Goal: Check status

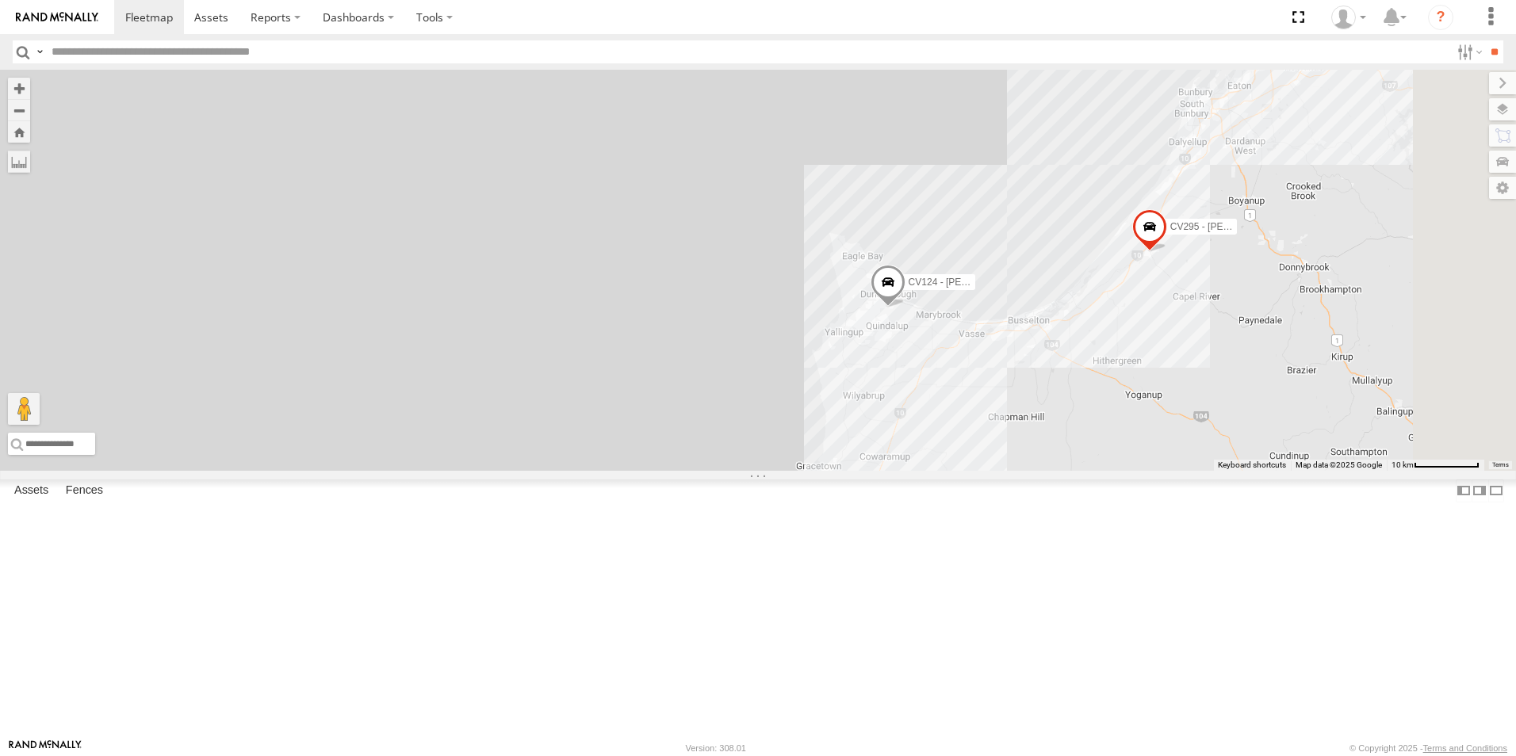
drag, startPoint x: 844, startPoint y: 563, endPoint x: 398, endPoint y: 342, distance: 498.2
click at [398, 342] on div "CV310 - [PERSON_NAME] CV295 - [PERSON_NAME] GD011 CV335 - [PERSON_NAME] SST001 …" at bounding box center [758, 270] width 1516 height 401
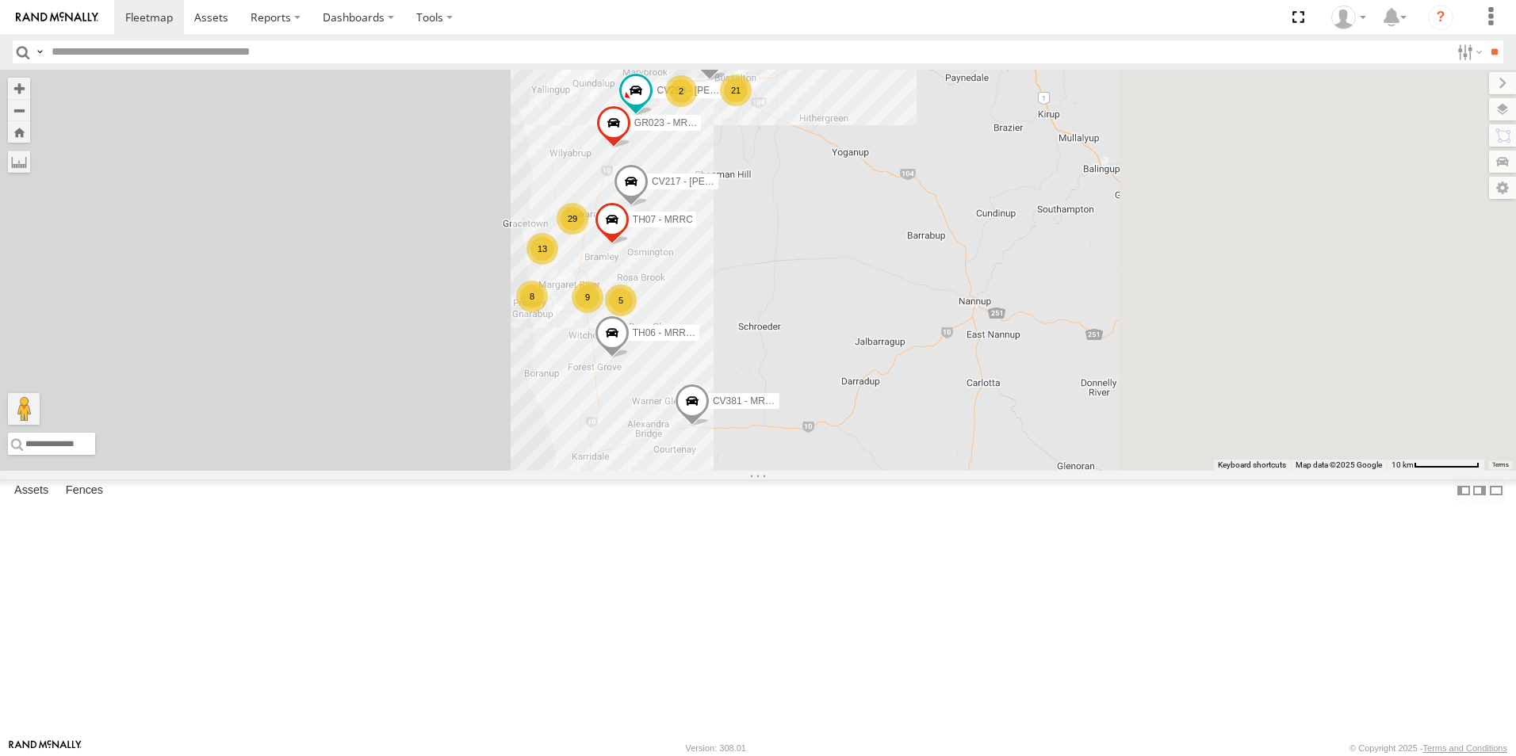
drag, startPoint x: 786, startPoint y: 443, endPoint x: 532, endPoint y: 239, distance: 326.5
click at [532, 239] on div "CV310 - [PERSON_NAME] CV295 - [PERSON_NAME] GD011 CV335 - [PERSON_NAME] SST001 …" at bounding box center [758, 270] width 1516 height 401
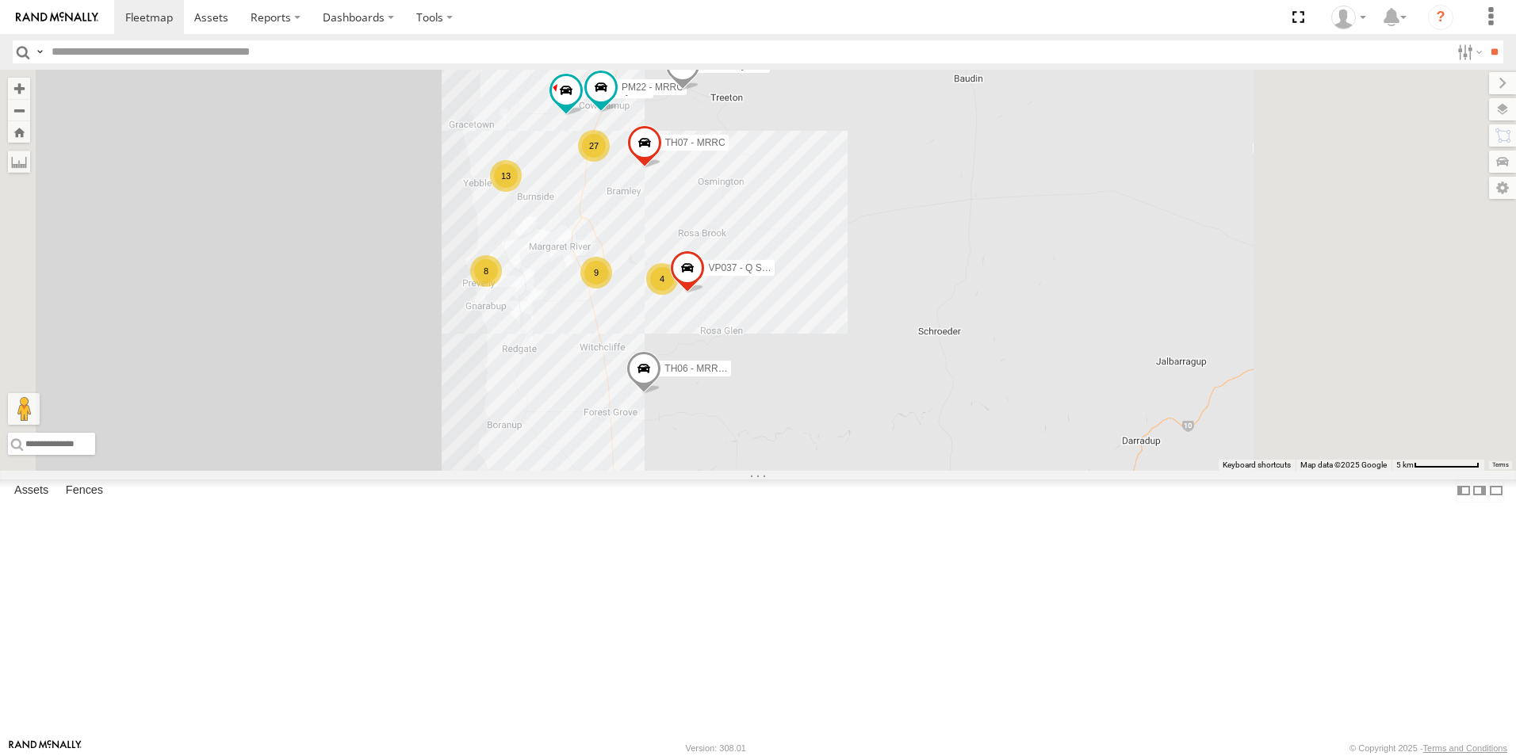
drag, startPoint x: 827, startPoint y: 480, endPoint x: 675, endPoint y: 384, distance: 179.7
click at [675, 384] on div "CV310 - [PERSON_NAME] CV295 - [PERSON_NAME] GD011 CV335 - [PERSON_NAME] SST001 …" at bounding box center [758, 270] width 1516 height 401
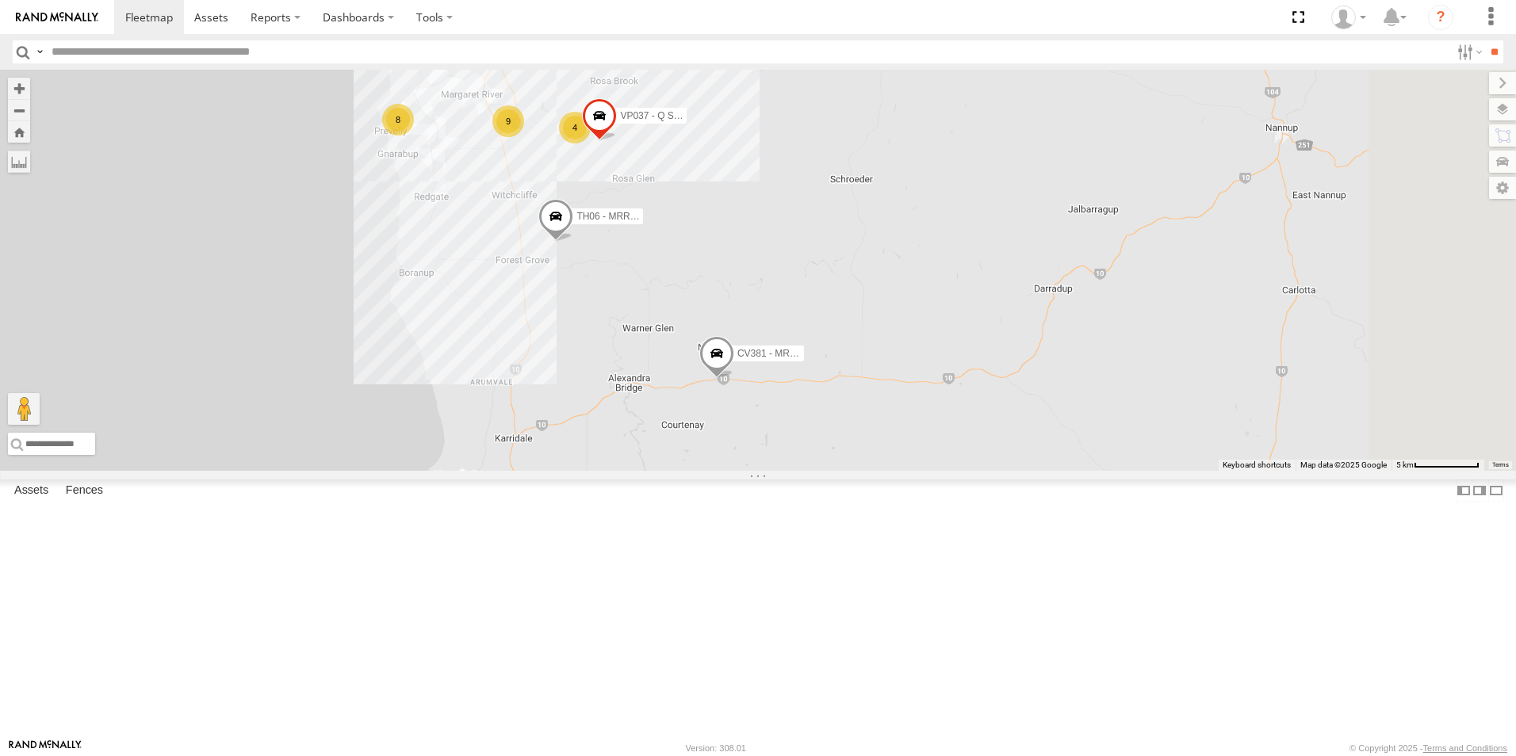
drag, startPoint x: 534, startPoint y: 561, endPoint x: 446, endPoint y: 404, distance: 180.4
click at [446, 404] on div "CV310 - [PERSON_NAME] CV295 - [PERSON_NAME] GD011 CV335 - [PERSON_NAME] SST001 …" at bounding box center [758, 270] width 1516 height 401
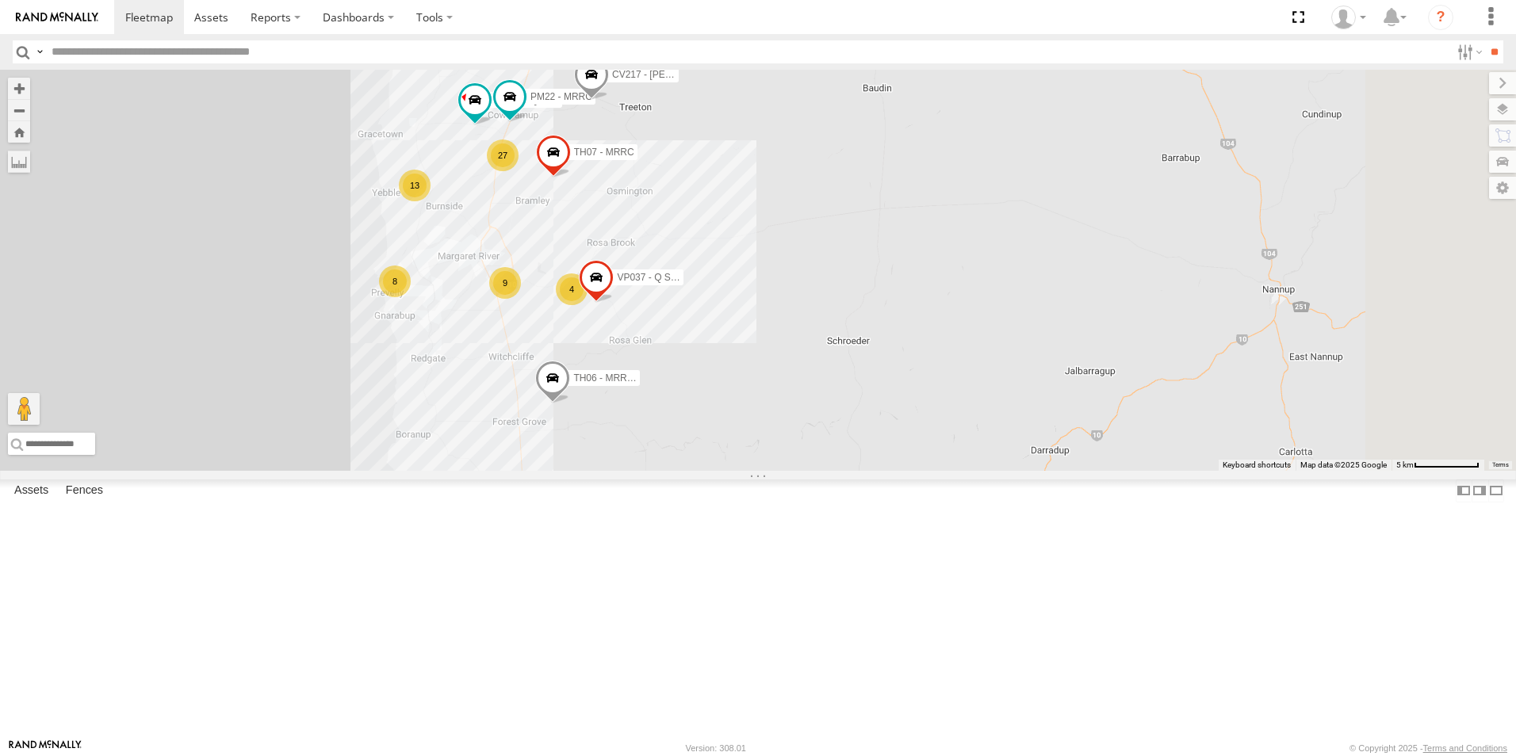
drag, startPoint x: 651, startPoint y: 392, endPoint x: 652, endPoint y: 493, distance: 101.5
click at [649, 471] on div "CV310 - [PERSON_NAME] CV295 - [PERSON_NAME] GD011 CV335 - [PERSON_NAME] SST001 …" at bounding box center [758, 270] width 1516 height 401
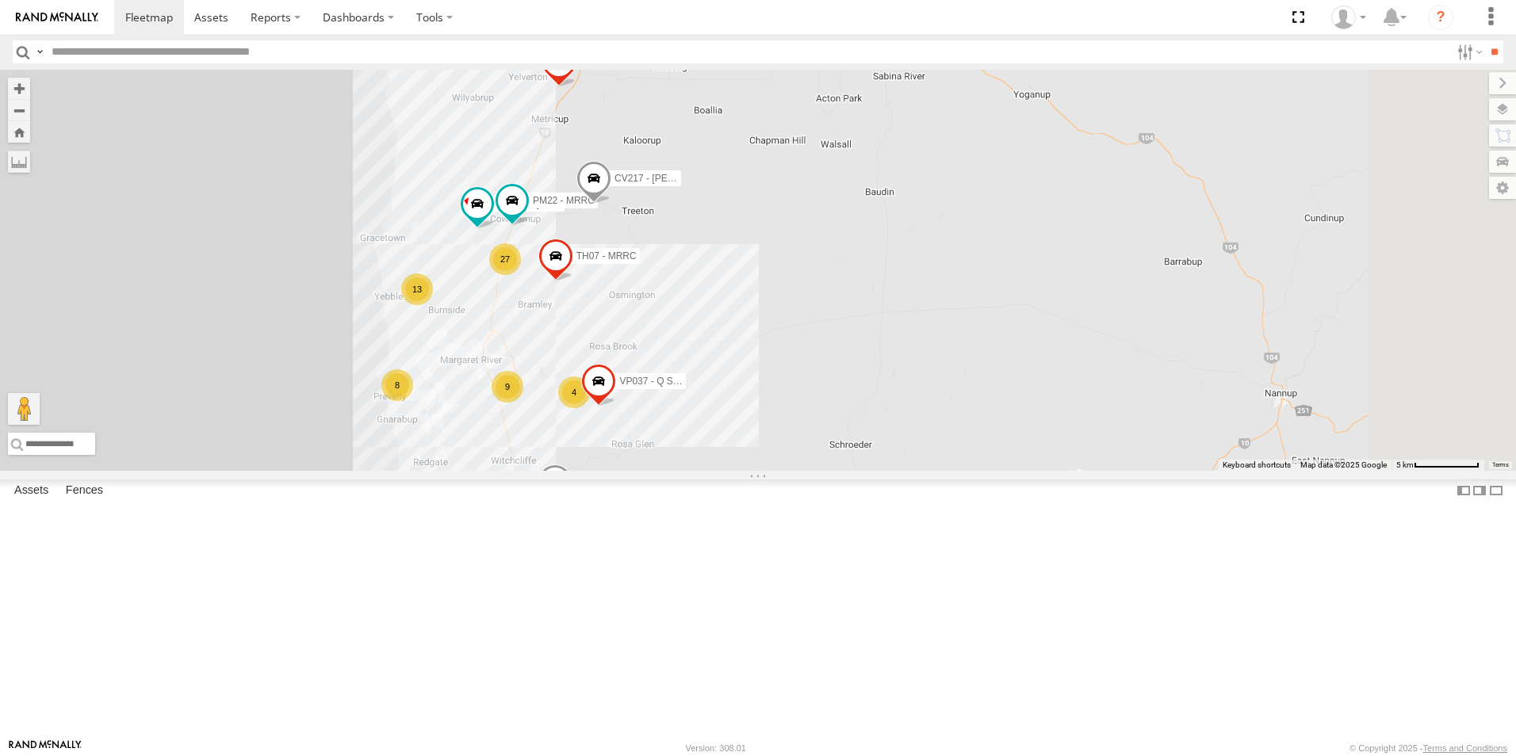
drag, startPoint x: 682, startPoint y: 385, endPoint x: 683, endPoint y: 461, distance: 76.1
click at [683, 471] on div "CV310 - [PERSON_NAME] CV295 - [PERSON_NAME] GD011 CV335 - [PERSON_NAME] SST001 …" at bounding box center [758, 270] width 1516 height 401
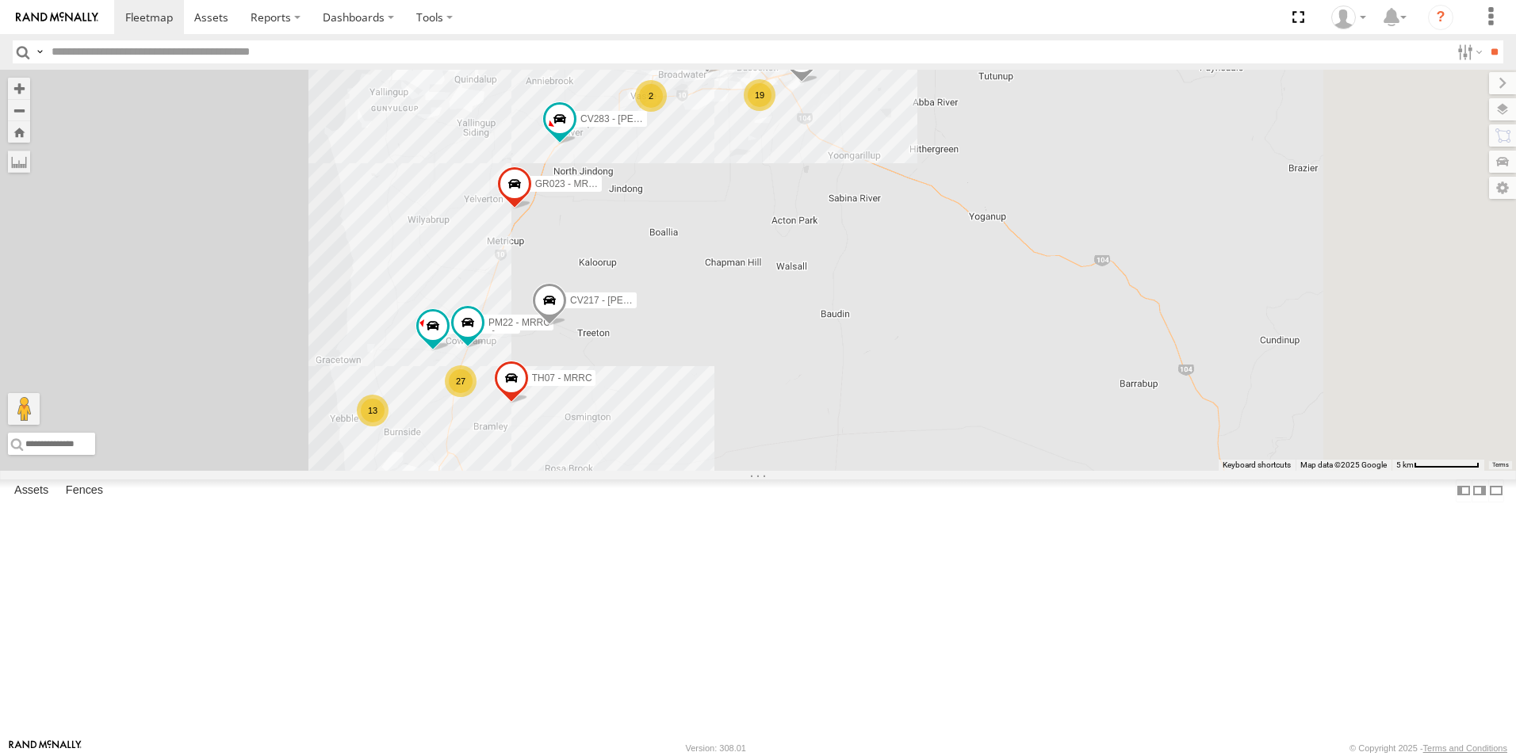
drag, startPoint x: 706, startPoint y: 266, endPoint x: 658, endPoint y: 400, distance: 143.2
click at [658, 400] on div "CV310 - [PERSON_NAME] CV295 - [PERSON_NAME] GD011 CV335 - [PERSON_NAME] SST001 …" at bounding box center [758, 270] width 1516 height 401
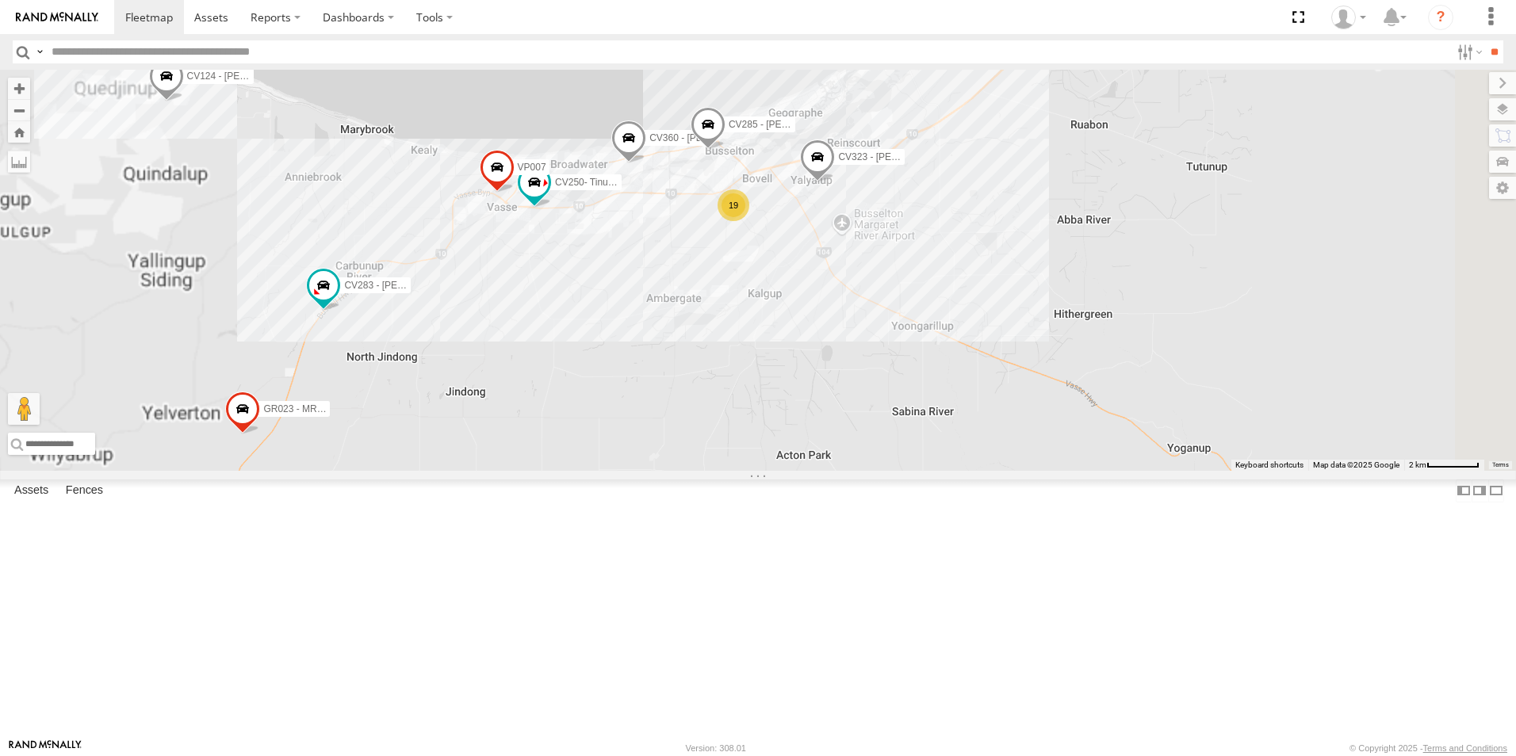
drag, startPoint x: 940, startPoint y: 288, endPoint x: 861, endPoint y: 493, distance: 219.8
click at [861, 471] on div "CV310 - [PERSON_NAME] CV295 - [PERSON_NAME] GD011 CV335 - [PERSON_NAME] SST001 …" at bounding box center [758, 270] width 1516 height 401
click at [844, 132] on span "CV285 - [PERSON_NAME]" at bounding box center [787, 126] width 116 height 11
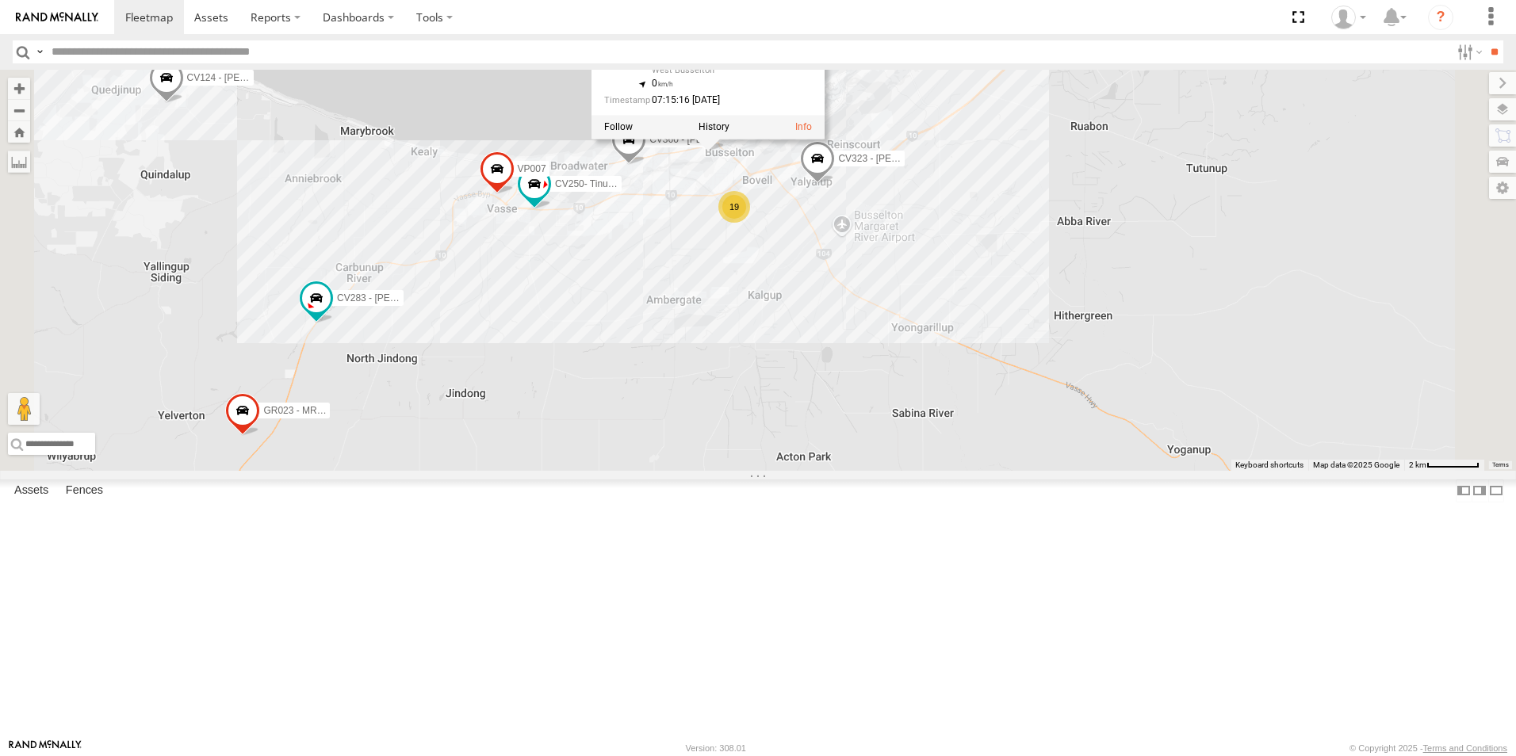
click at [822, 413] on div "CV310 - [PERSON_NAME] CV295 - [PERSON_NAME] GD011 CV335 - [PERSON_NAME] SST001 …" at bounding box center [758, 270] width 1516 height 401
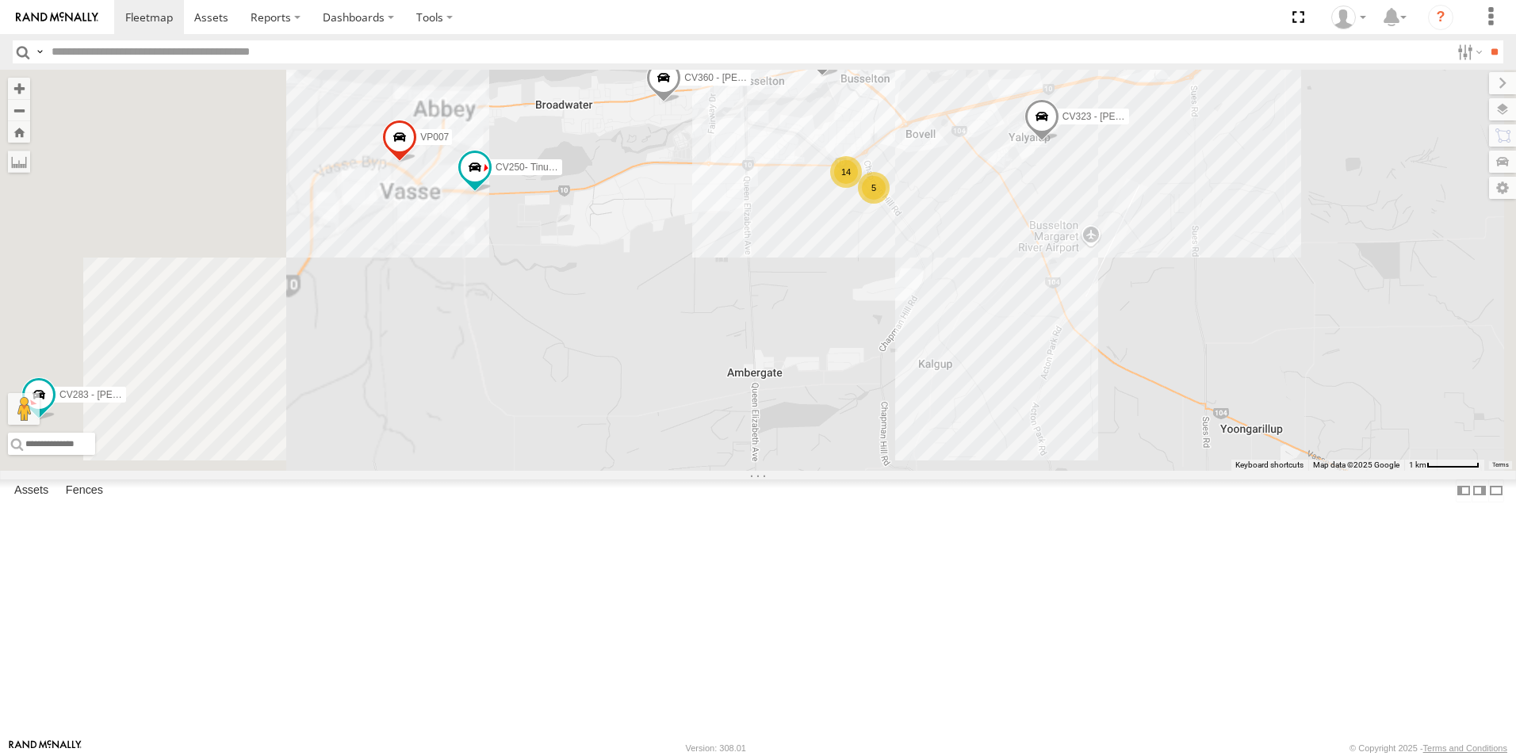
drag, startPoint x: 844, startPoint y: 510, endPoint x: 874, endPoint y: 518, distance: 30.4
click at [874, 471] on div "CV310 - [PERSON_NAME] CV295 - [PERSON_NAME] GD011 CV335 - [PERSON_NAME] SST001 …" at bounding box center [758, 270] width 1516 height 401
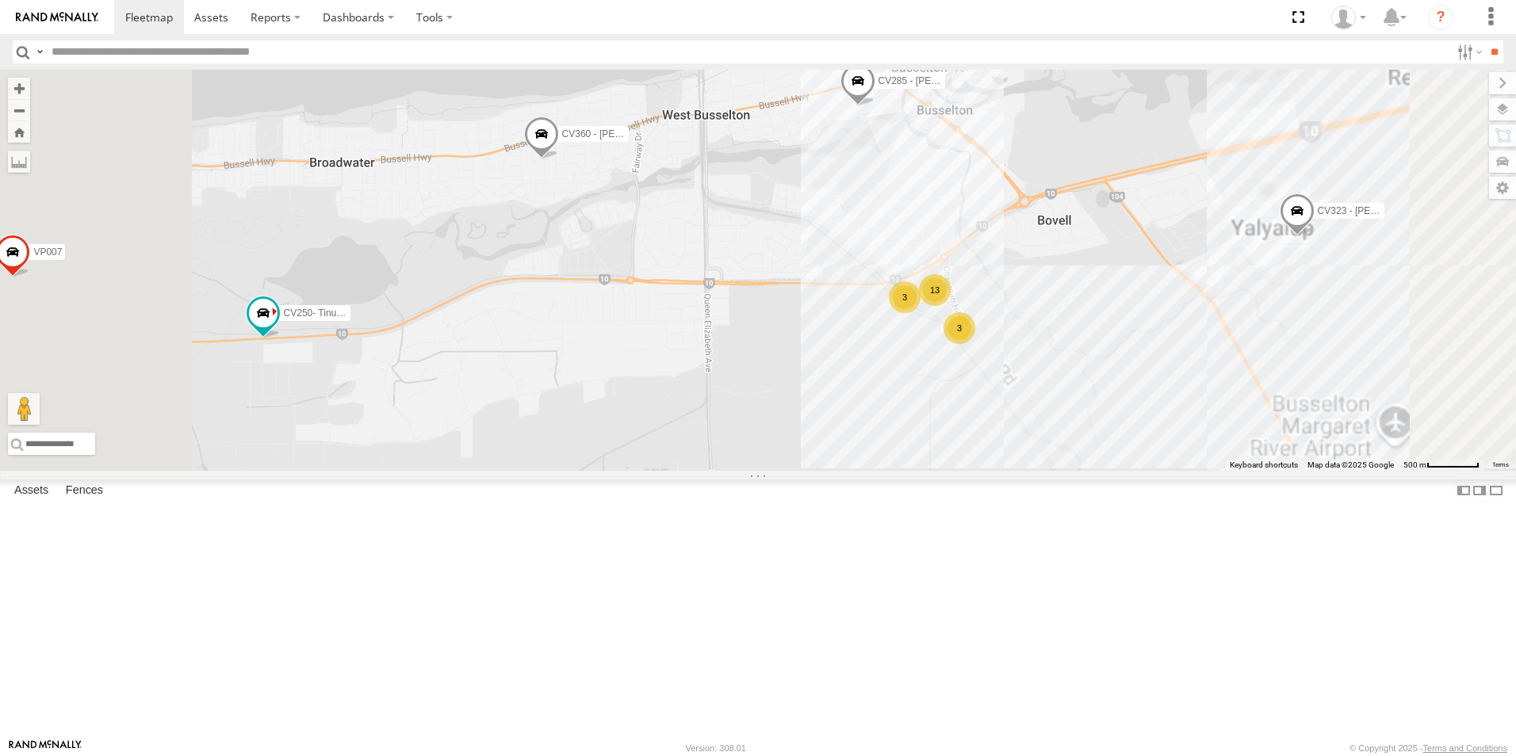
drag, startPoint x: 1058, startPoint y: 236, endPoint x: 1027, endPoint y: 418, distance: 184.3
click at [1026, 427] on div "CV310 - [PERSON_NAME] CV295 - [PERSON_NAME] GD011 CV335 - [PERSON_NAME] SST001 …" at bounding box center [758, 270] width 1516 height 401
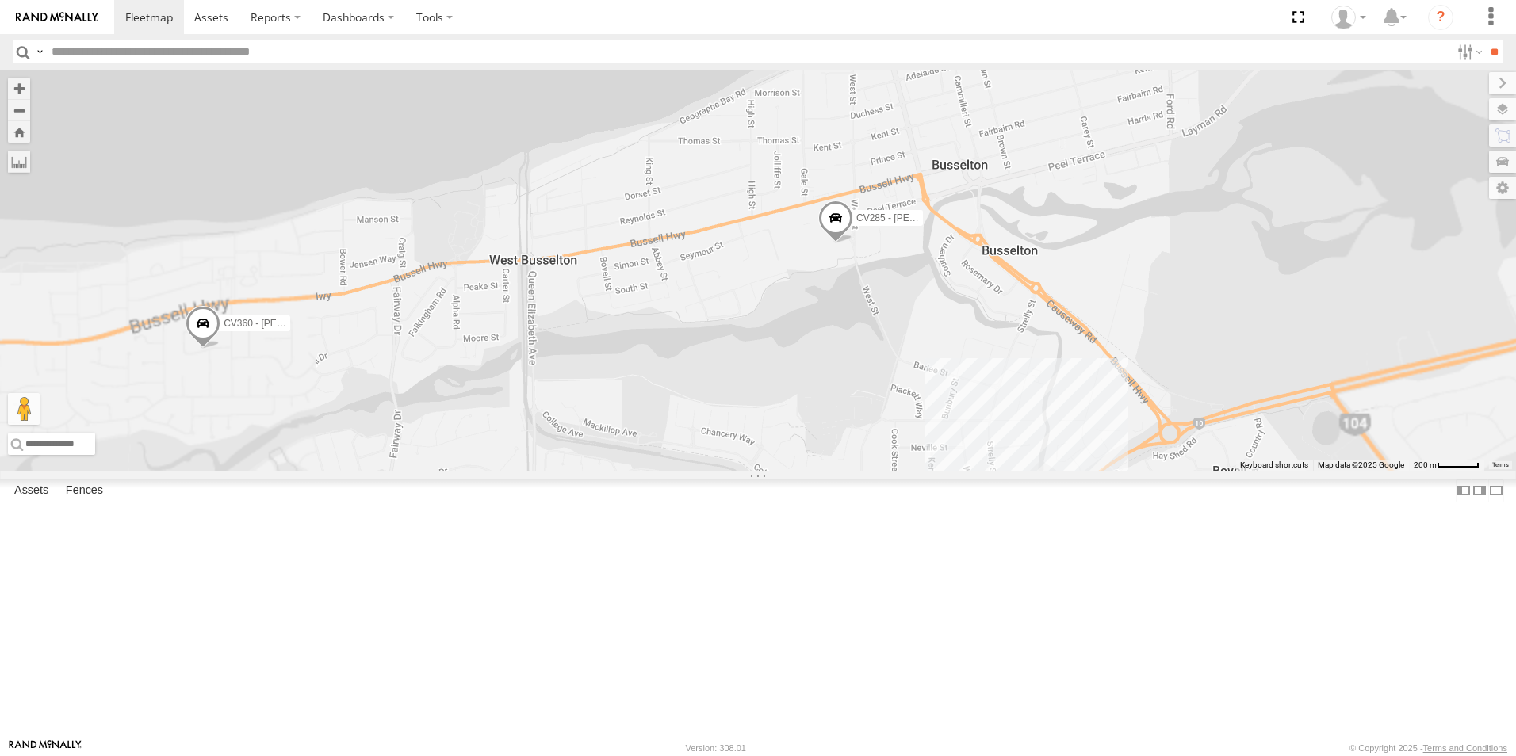
drag, startPoint x: 1071, startPoint y: 310, endPoint x: 1052, endPoint y: 437, distance: 128.3
click at [1053, 438] on div "CV310 - [PERSON_NAME] CV295 - [PERSON_NAME] GD011 CV335 - [PERSON_NAME] SST001 …" at bounding box center [758, 270] width 1516 height 401
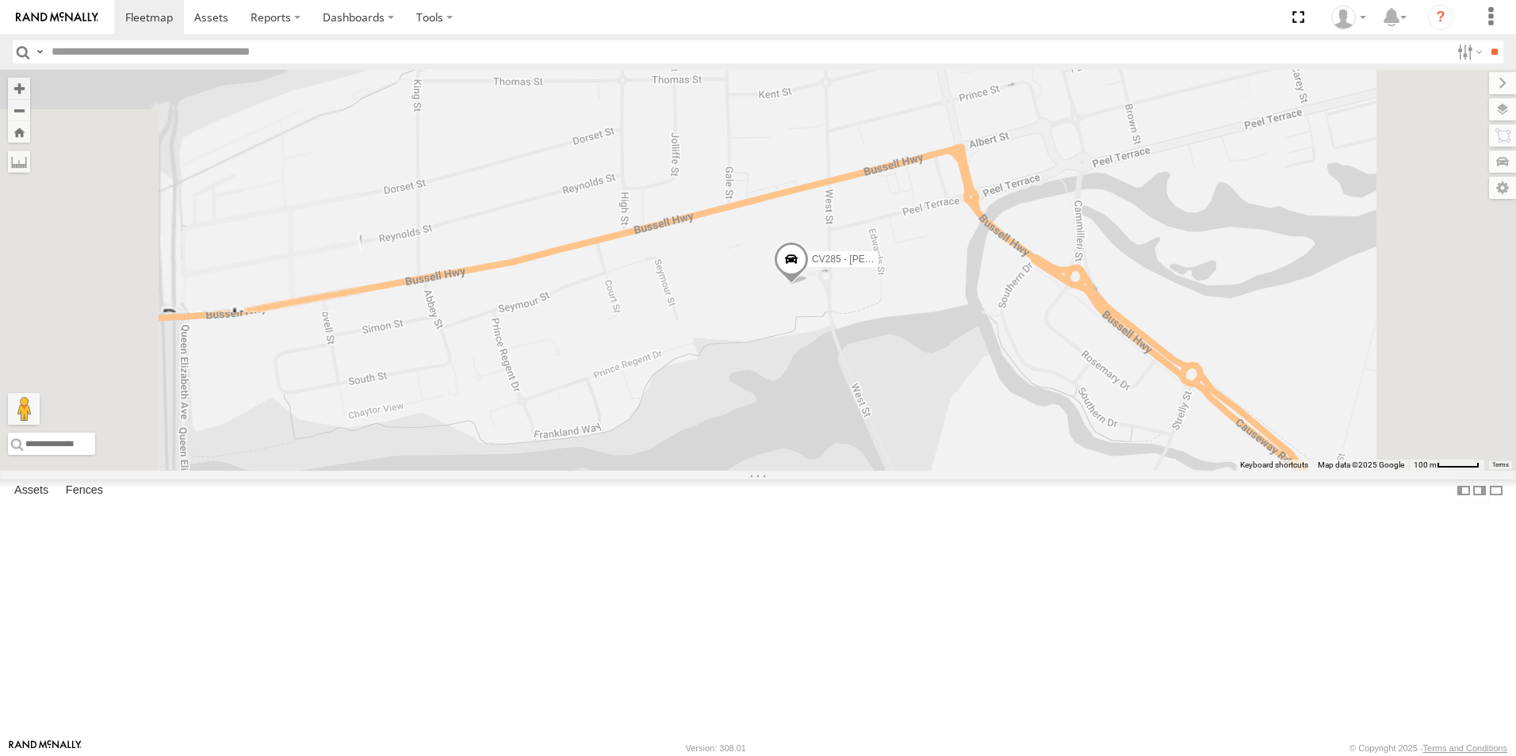
drag, startPoint x: 1060, startPoint y: 426, endPoint x: 1037, endPoint y: 512, distance: 89.4
click at [1037, 471] on div "CV310 - [PERSON_NAME] CV295 - [PERSON_NAME] GD011 CV335 - [PERSON_NAME] SST001 …" at bounding box center [758, 270] width 1516 height 401
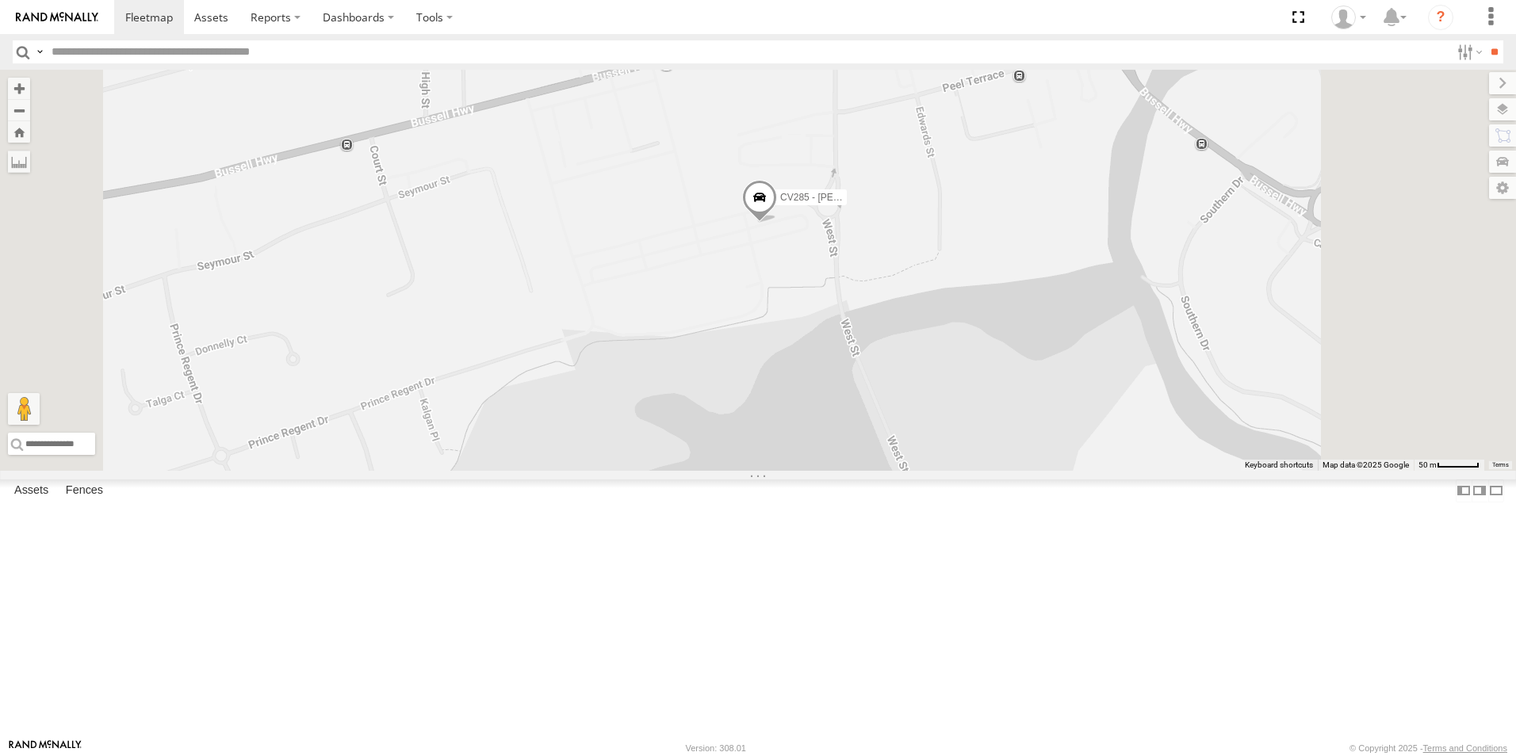
click at [896, 204] on span "CV285 - [PERSON_NAME]" at bounding box center [838, 198] width 116 height 11
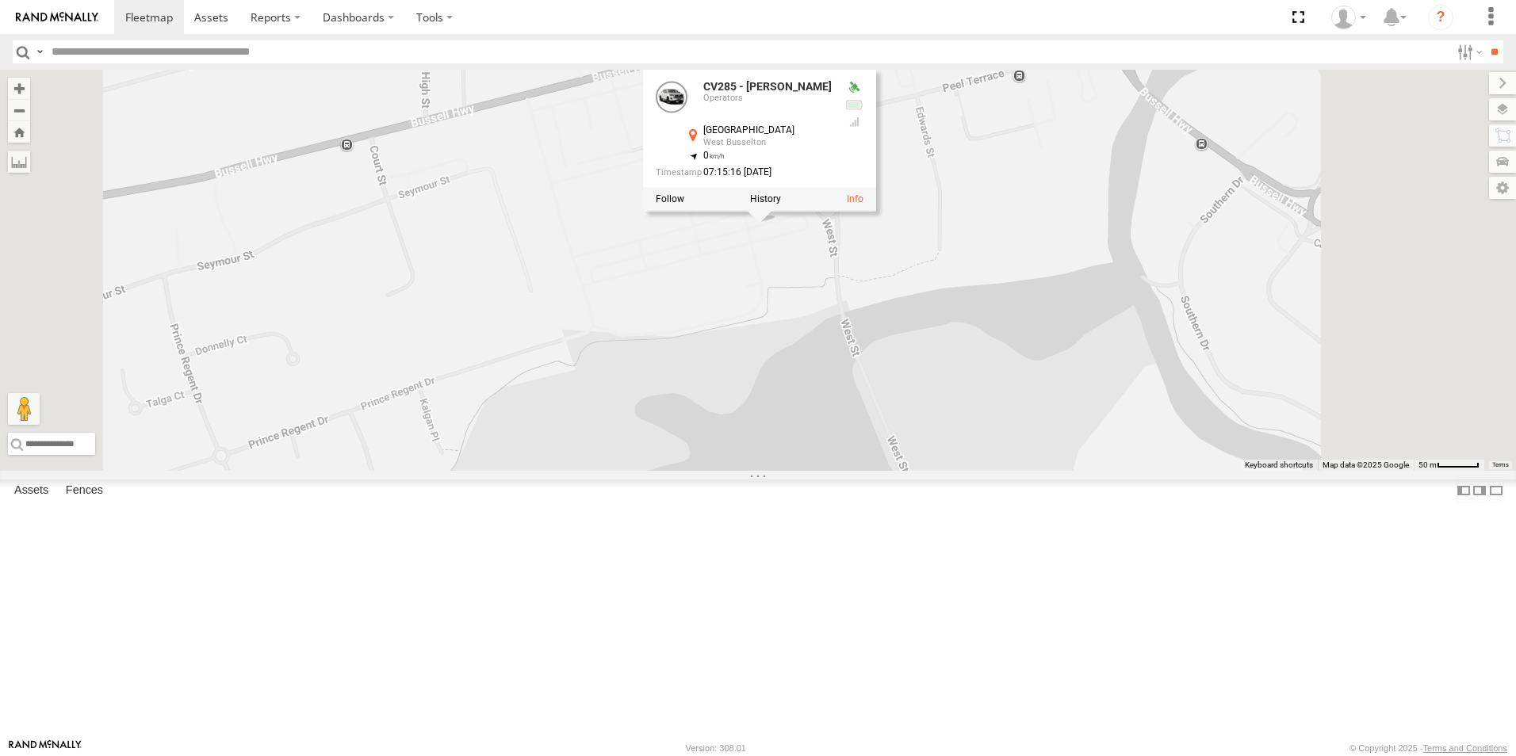
click at [1129, 471] on div "CV310 - [PERSON_NAME] CV295 - [PERSON_NAME] GD011 CV335 - [PERSON_NAME] SST001 …" at bounding box center [758, 270] width 1516 height 401
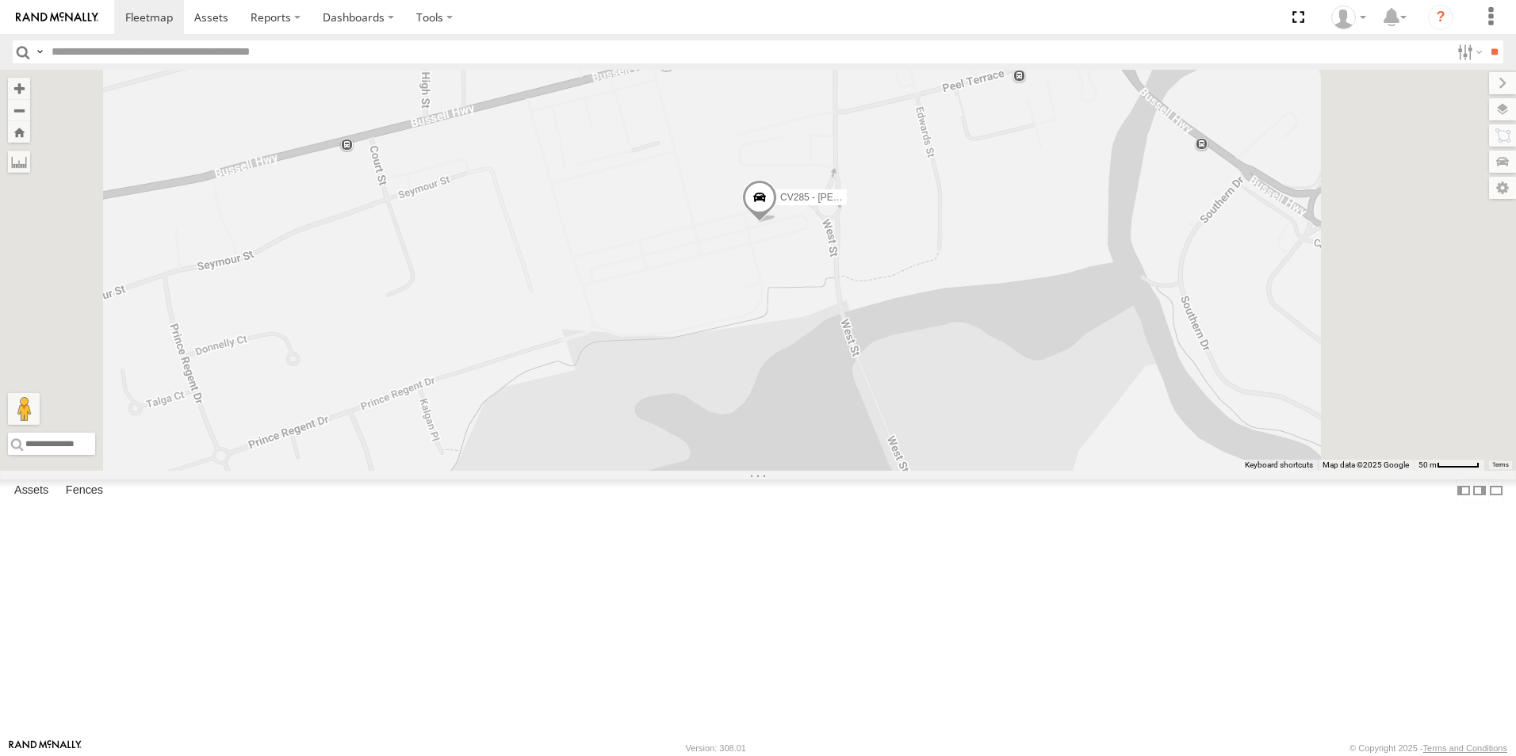
click at [1129, 471] on div "CV310 - [PERSON_NAME] CV295 - [PERSON_NAME] GD011 CV335 - [PERSON_NAME] SST001 …" at bounding box center [758, 270] width 1516 height 401
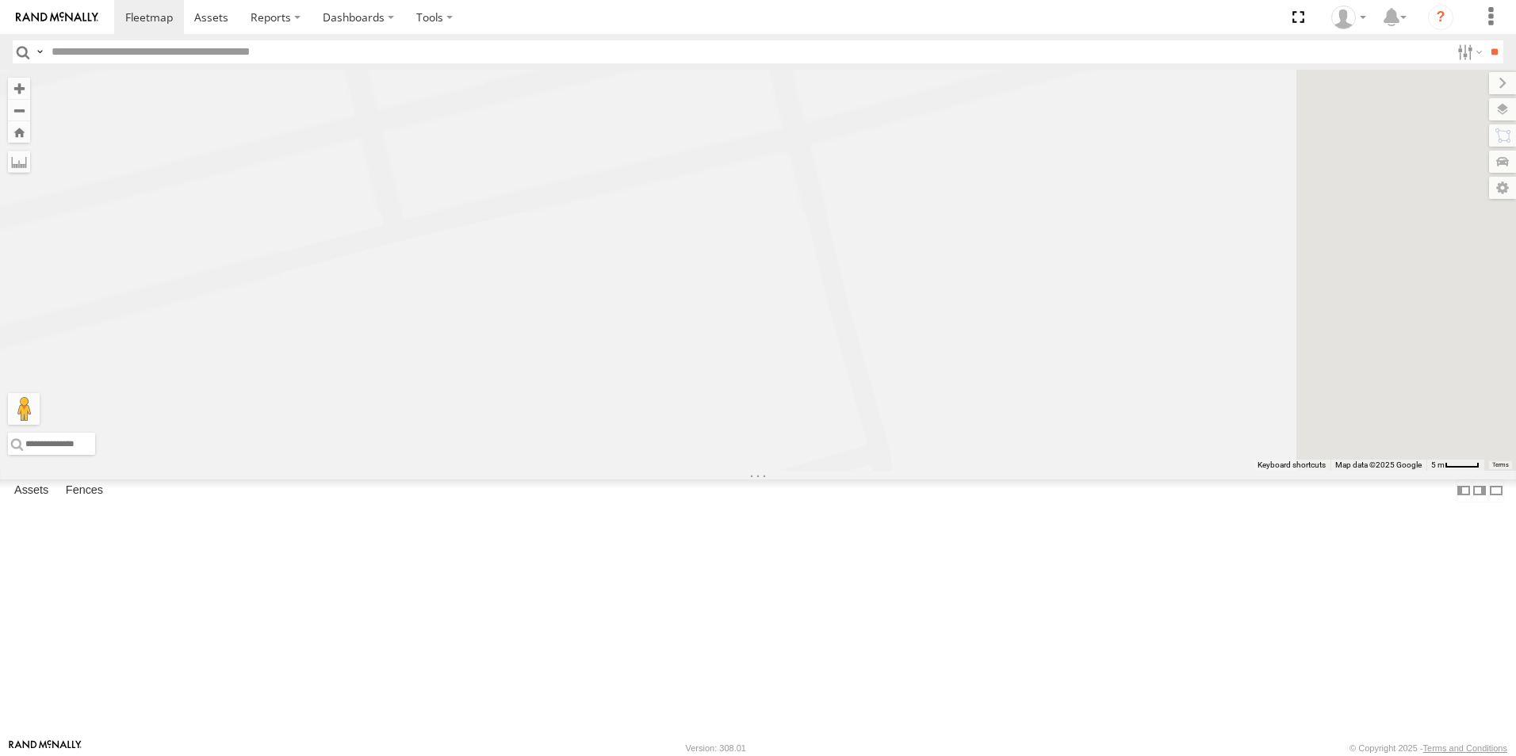
drag, startPoint x: 966, startPoint y: 289, endPoint x: 936, endPoint y: 770, distance: 481.4
click at [936, 756] on html at bounding box center [758, 378] width 1516 height 756
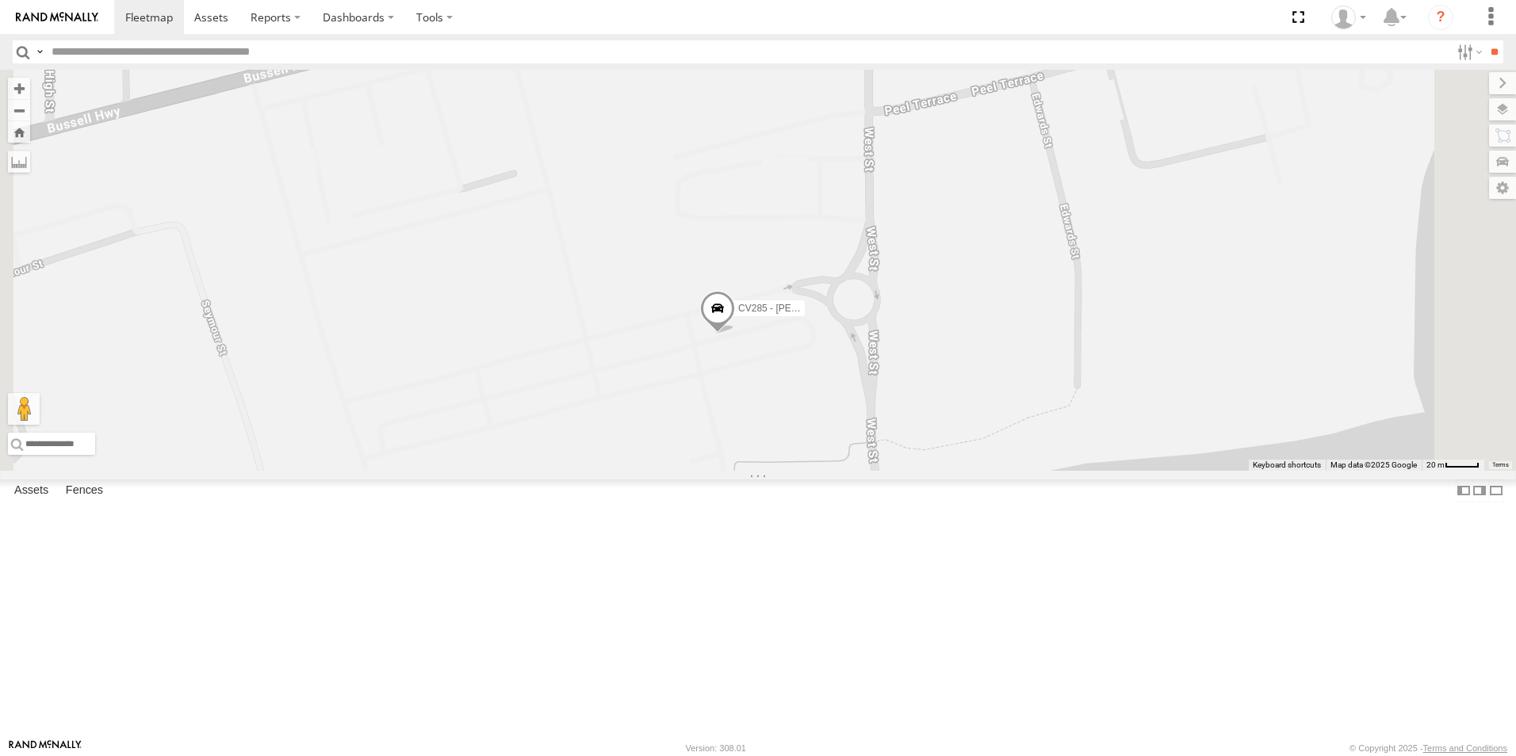
drag, startPoint x: 1079, startPoint y: 513, endPoint x: 927, endPoint y: 550, distance: 156.7
click at [927, 471] on div "CV310 - [PERSON_NAME] CV295 - [PERSON_NAME] GD011 CV335 - [PERSON_NAME] SST001 …" at bounding box center [758, 270] width 1516 height 401
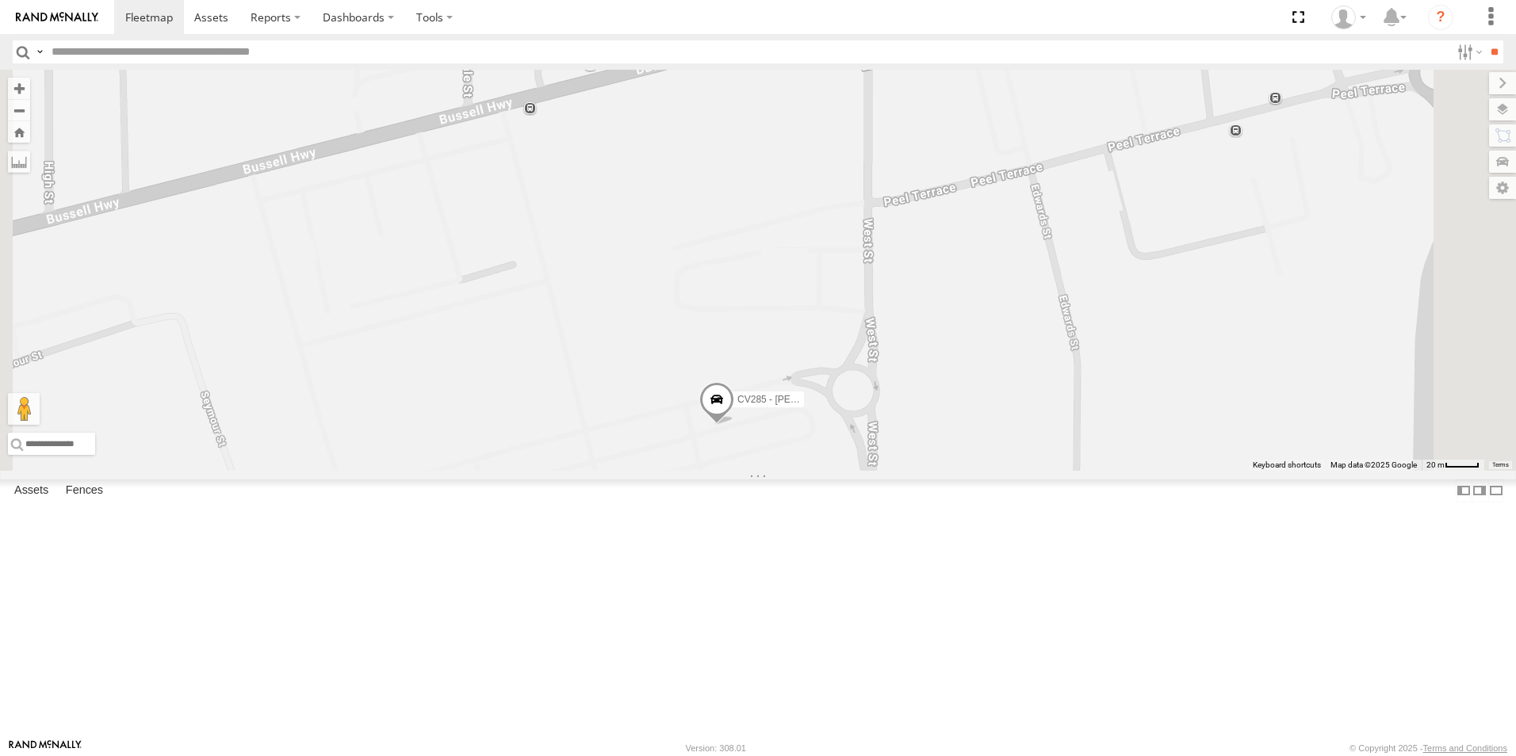
drag, startPoint x: 1163, startPoint y: 185, endPoint x: 1162, endPoint y: 277, distance: 92.8
click at [1162, 277] on div "CV310 - [PERSON_NAME] CV295 - [PERSON_NAME] GD011 CV335 - [PERSON_NAME] SST001 …" at bounding box center [758, 270] width 1516 height 401
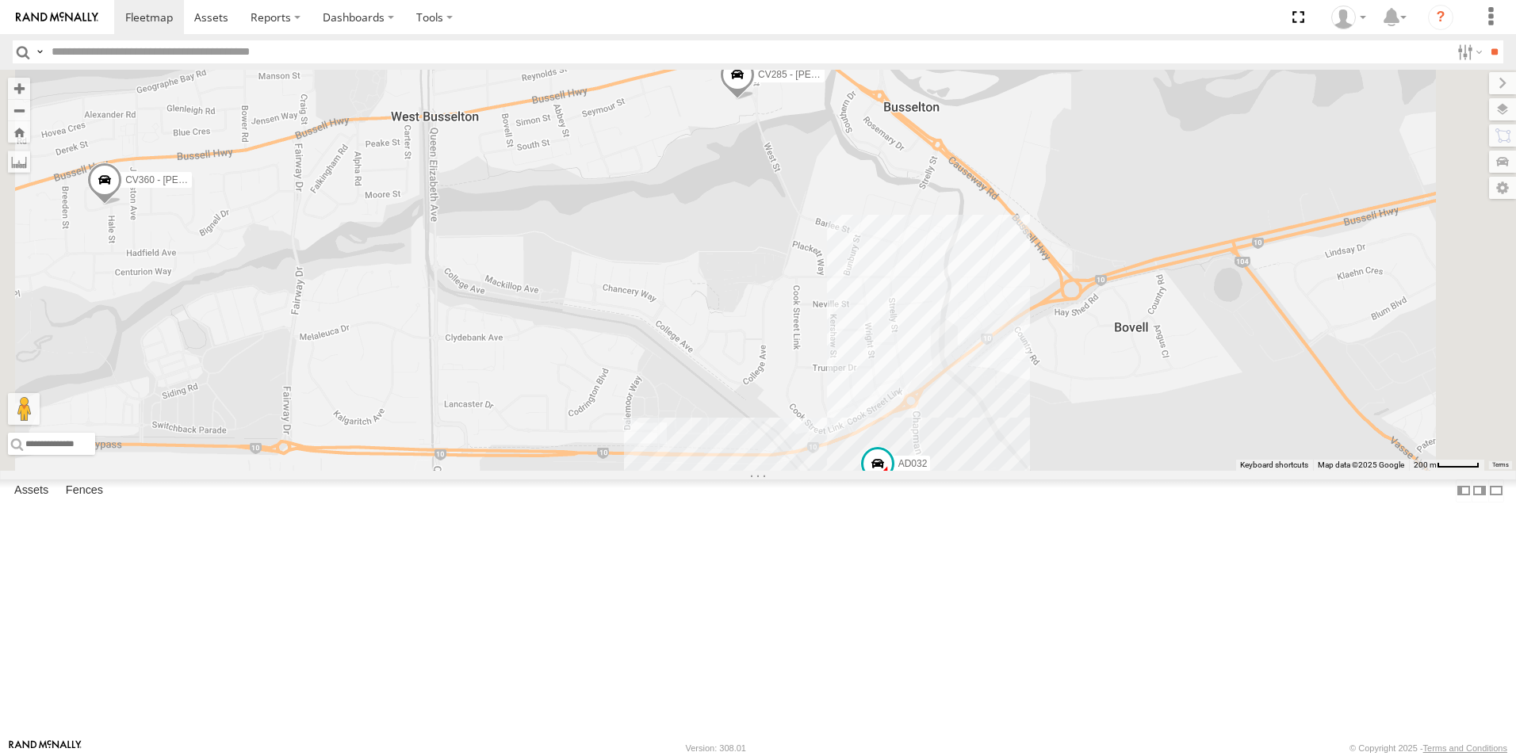
drag, startPoint x: 905, startPoint y: 617, endPoint x: 944, endPoint y: 286, distance: 332.9
click at [944, 286] on div "CV310 - [PERSON_NAME] CV295 - [PERSON_NAME] GD011 CV335 - [PERSON_NAME] SST001 …" at bounding box center [758, 270] width 1516 height 401
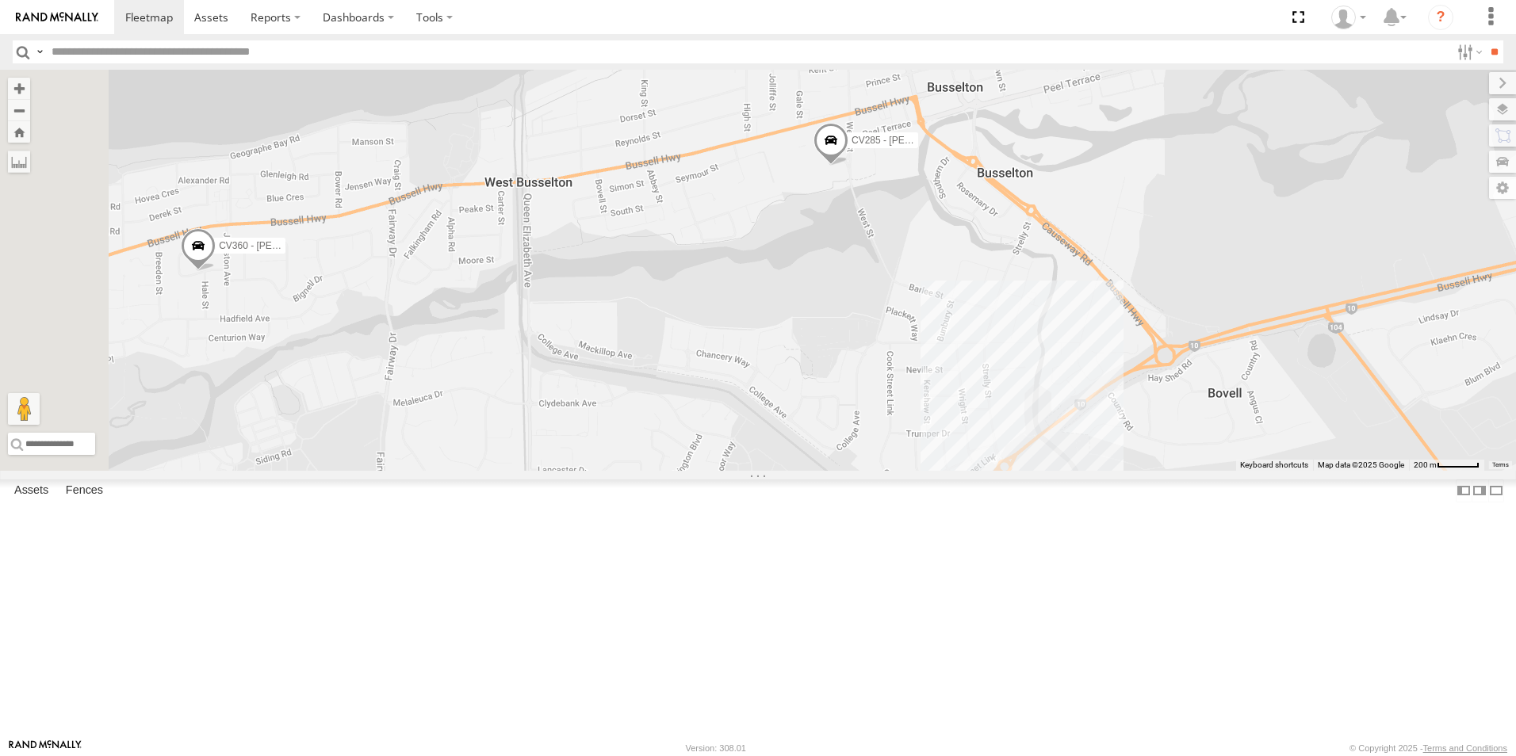
drag, startPoint x: 940, startPoint y: 399, endPoint x: 1042, endPoint y: 471, distance: 124.5
click at [1042, 471] on div "CV310 - [PERSON_NAME] CV295 - [PERSON_NAME] GD011 CV335 - [PERSON_NAME] SST001 …" at bounding box center [758, 270] width 1516 height 401
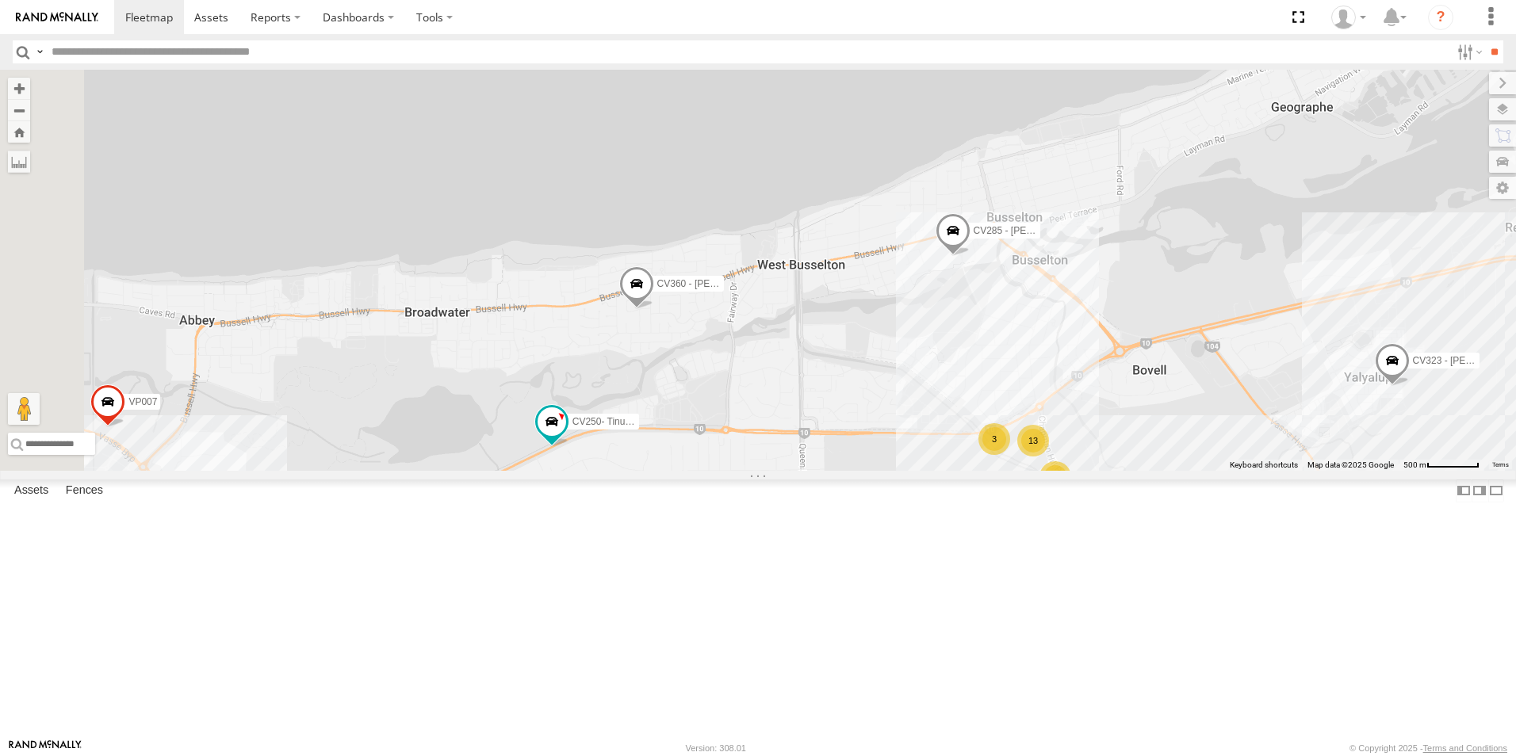
drag, startPoint x: 561, startPoint y: 492, endPoint x: 890, endPoint y: 492, distance: 329.0
click at [890, 471] on div "CV310 - [PERSON_NAME] CV295 - [PERSON_NAME] GD011 CV335 - [PERSON_NAME] SST001 …" at bounding box center [758, 270] width 1516 height 401
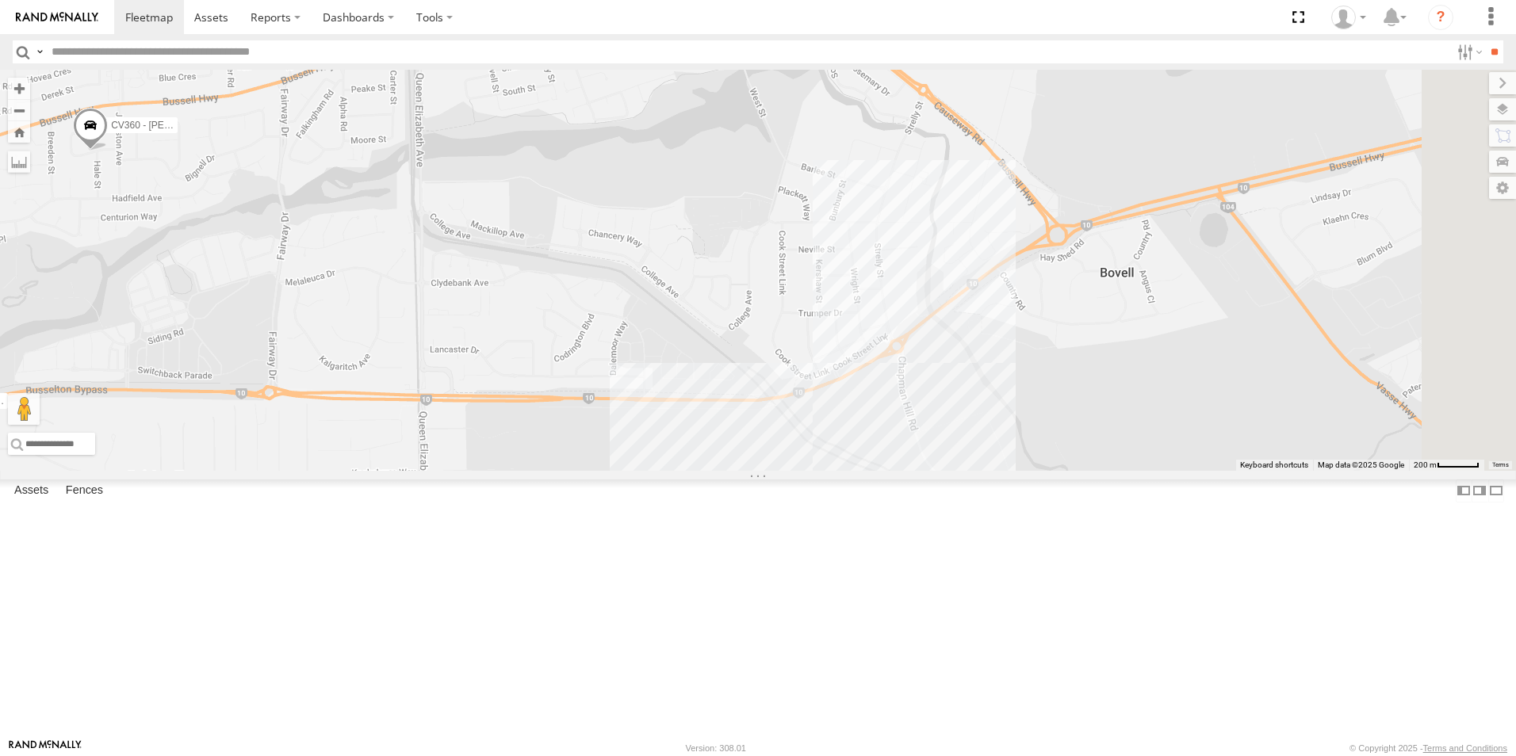
drag, startPoint x: 1124, startPoint y: 576, endPoint x: 614, endPoint y: 603, distance: 510.5
click at [614, 471] on div "CV310 - [PERSON_NAME] CV295 - [PERSON_NAME] GD011 CV335 - [PERSON_NAME] SST001 …" at bounding box center [758, 270] width 1516 height 401
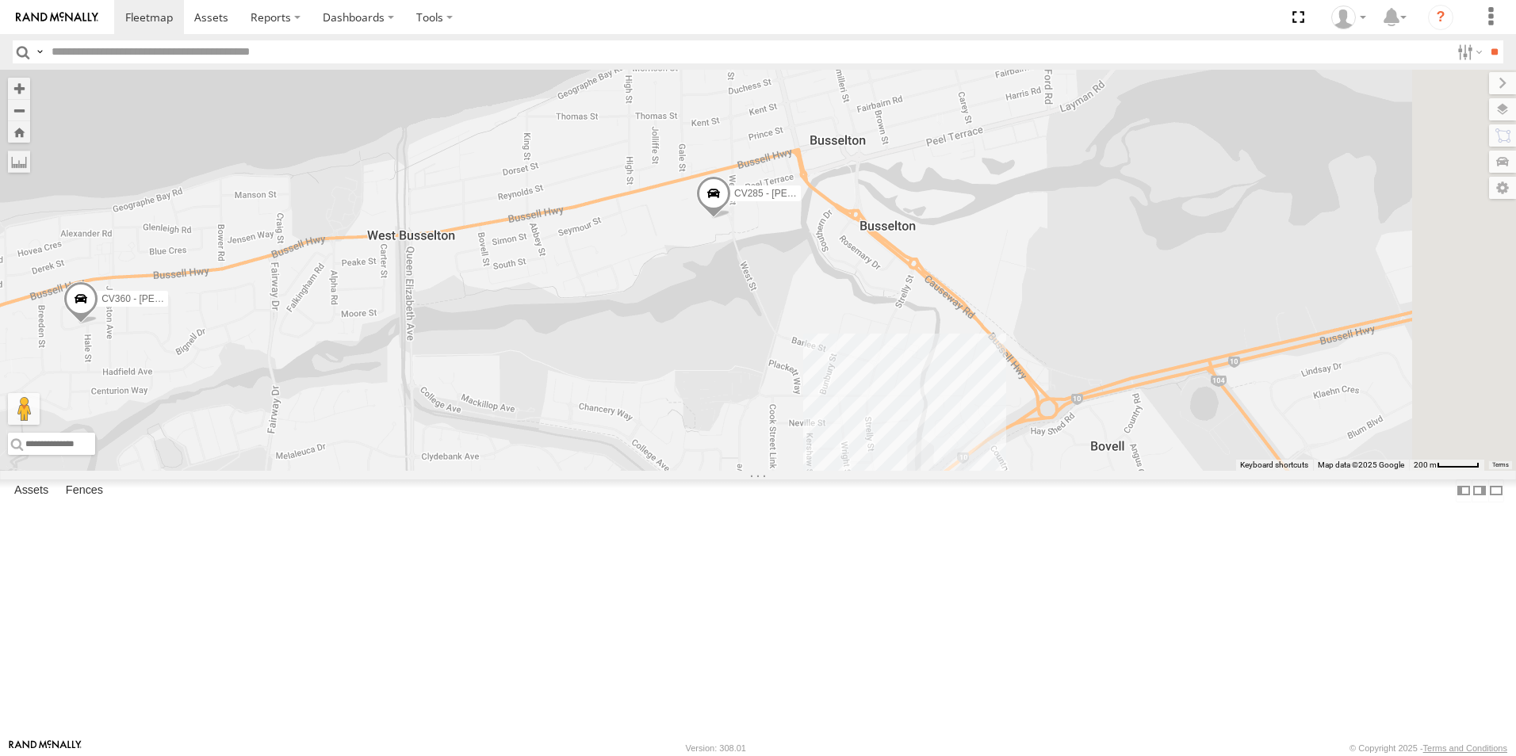
drag, startPoint x: 762, startPoint y: 467, endPoint x: 761, endPoint y: 597, distance: 130.0
click at [759, 471] on div "CV310 - [PERSON_NAME] CV295 - [PERSON_NAME] GD011 CV335 - [PERSON_NAME] SST001 …" at bounding box center [758, 270] width 1516 height 401
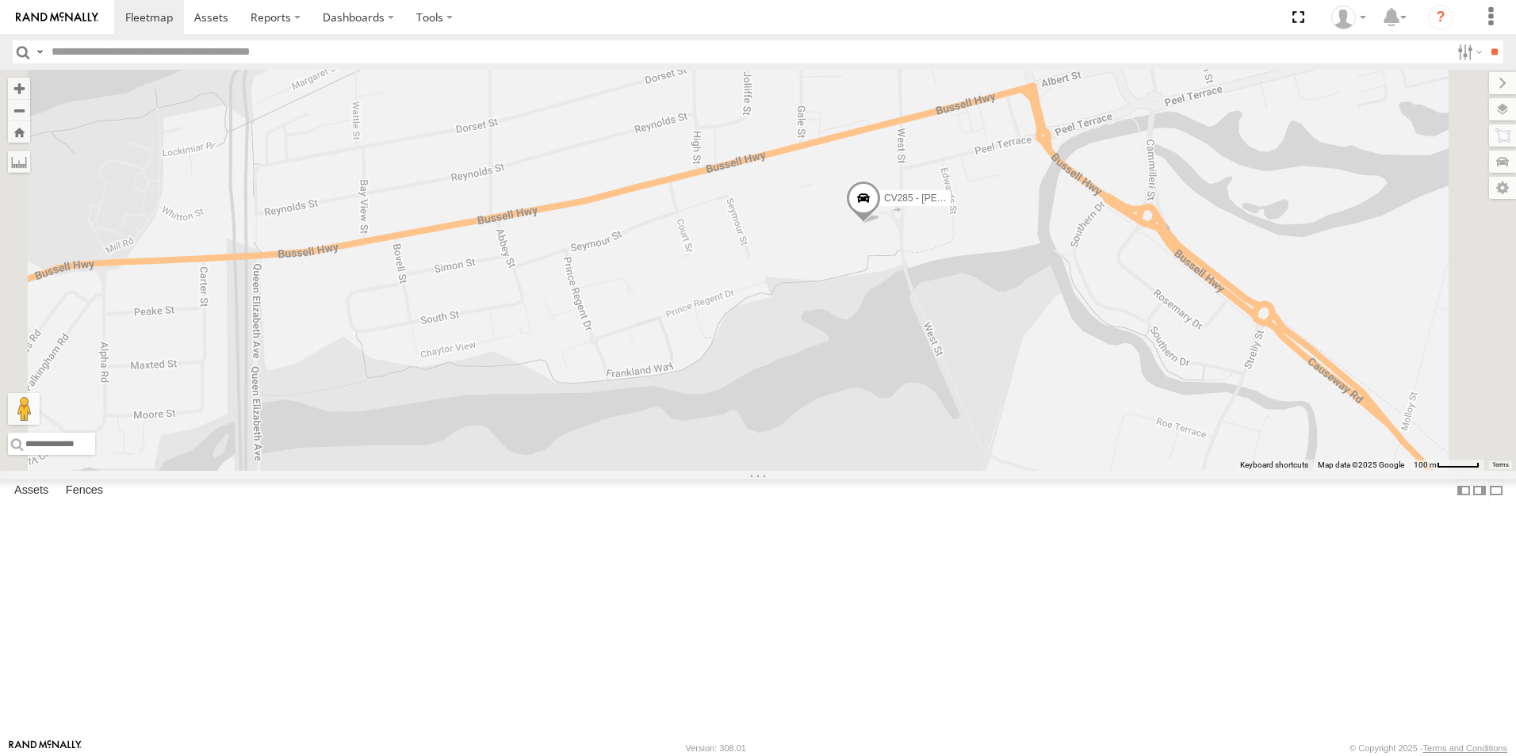
drag, startPoint x: 925, startPoint y: 324, endPoint x: 920, endPoint y: 473, distance: 149.1
click at [920, 471] on div "CV310 - [PERSON_NAME] CV295 - [PERSON_NAME] GD011 CV335 - [PERSON_NAME] SST001 …" at bounding box center [758, 270] width 1516 height 401
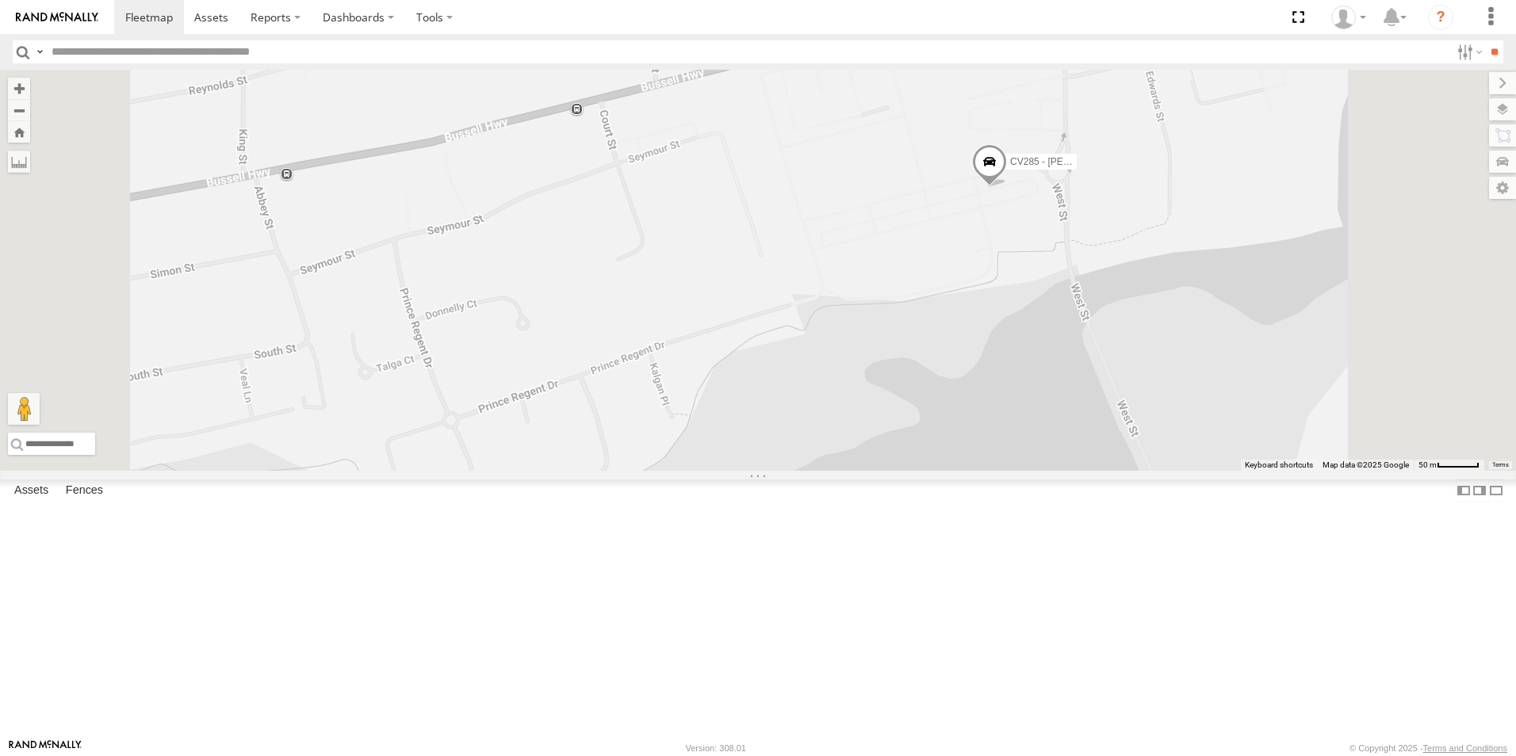
drag, startPoint x: 1029, startPoint y: 375, endPoint x: 957, endPoint y: 438, distance: 96.1
click at [957, 438] on div "CV310 - [PERSON_NAME] CV295 - [PERSON_NAME] GD011 CV335 - [PERSON_NAME] SST001 …" at bounding box center [758, 270] width 1516 height 401
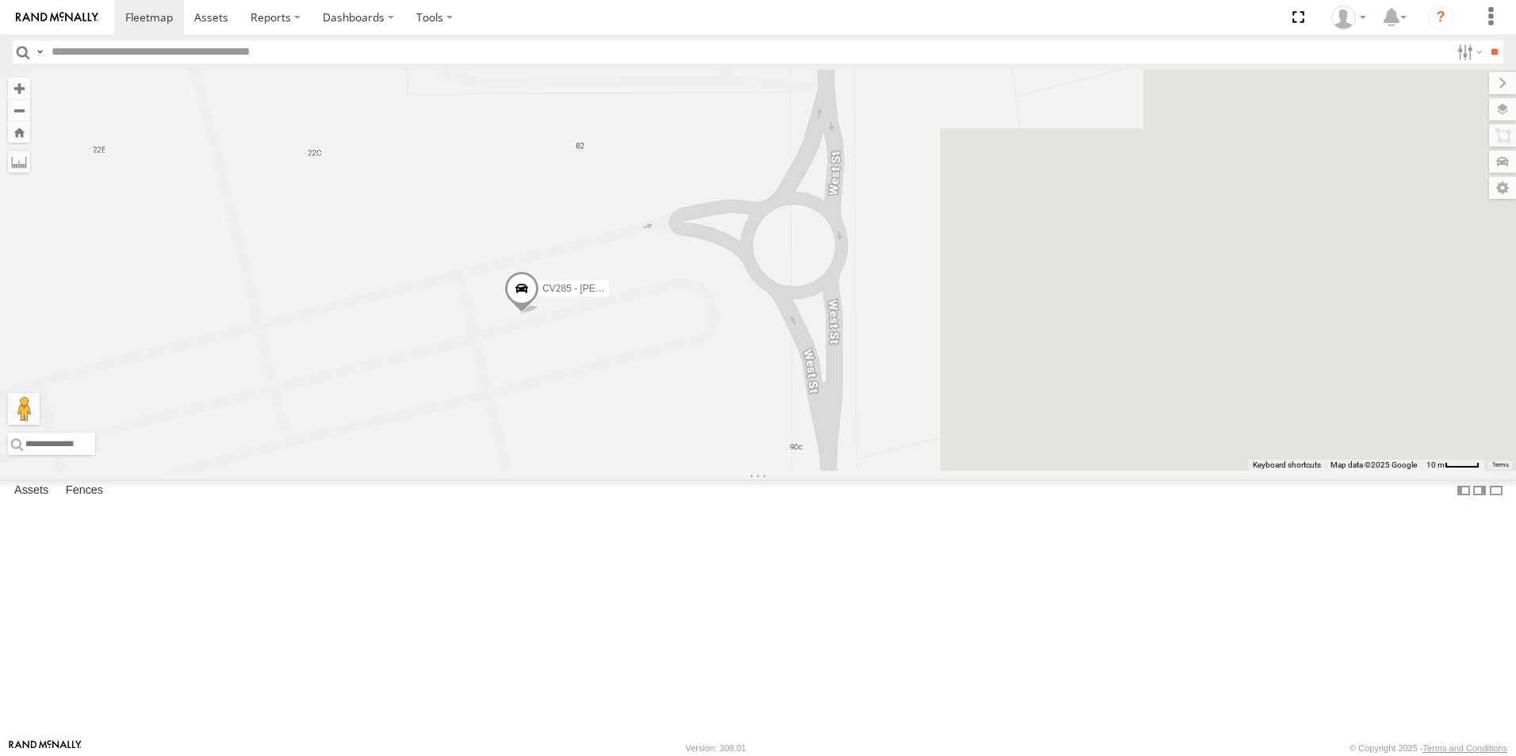
drag, startPoint x: 1039, startPoint y: 492, endPoint x: 626, endPoint y: 460, distance: 415.1
click at [626, 460] on div "CV310 - [PERSON_NAME] CV295 - [PERSON_NAME] GD011 CV335 - [PERSON_NAME] SST001 …" at bounding box center [758, 270] width 1516 height 401
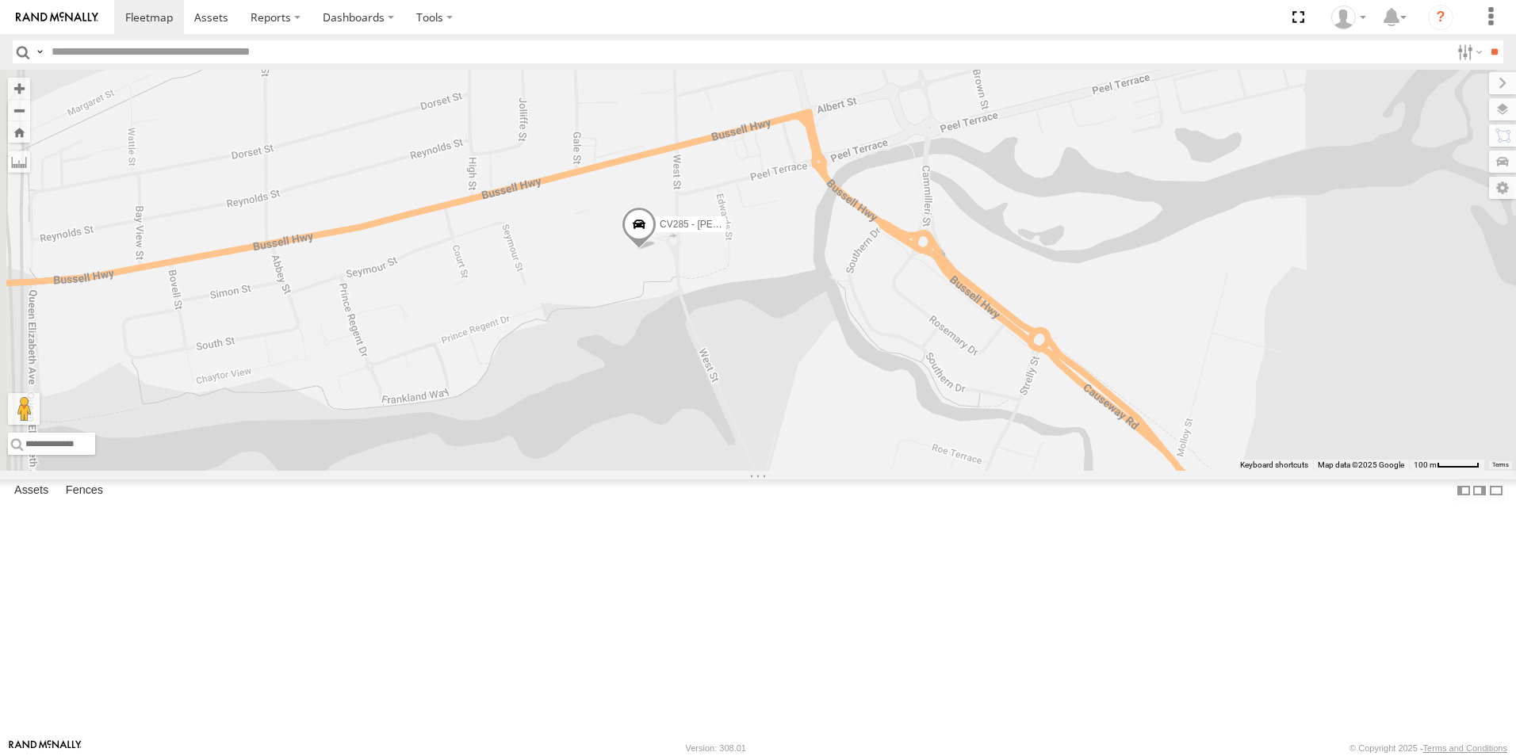
drag, startPoint x: 616, startPoint y: 478, endPoint x: 802, endPoint y: 394, distance: 203.7
click at [802, 394] on div "CV310 - [PERSON_NAME] CV295 - [PERSON_NAME] GD011 CV335 - [PERSON_NAME] SST001 …" at bounding box center [758, 270] width 1516 height 401
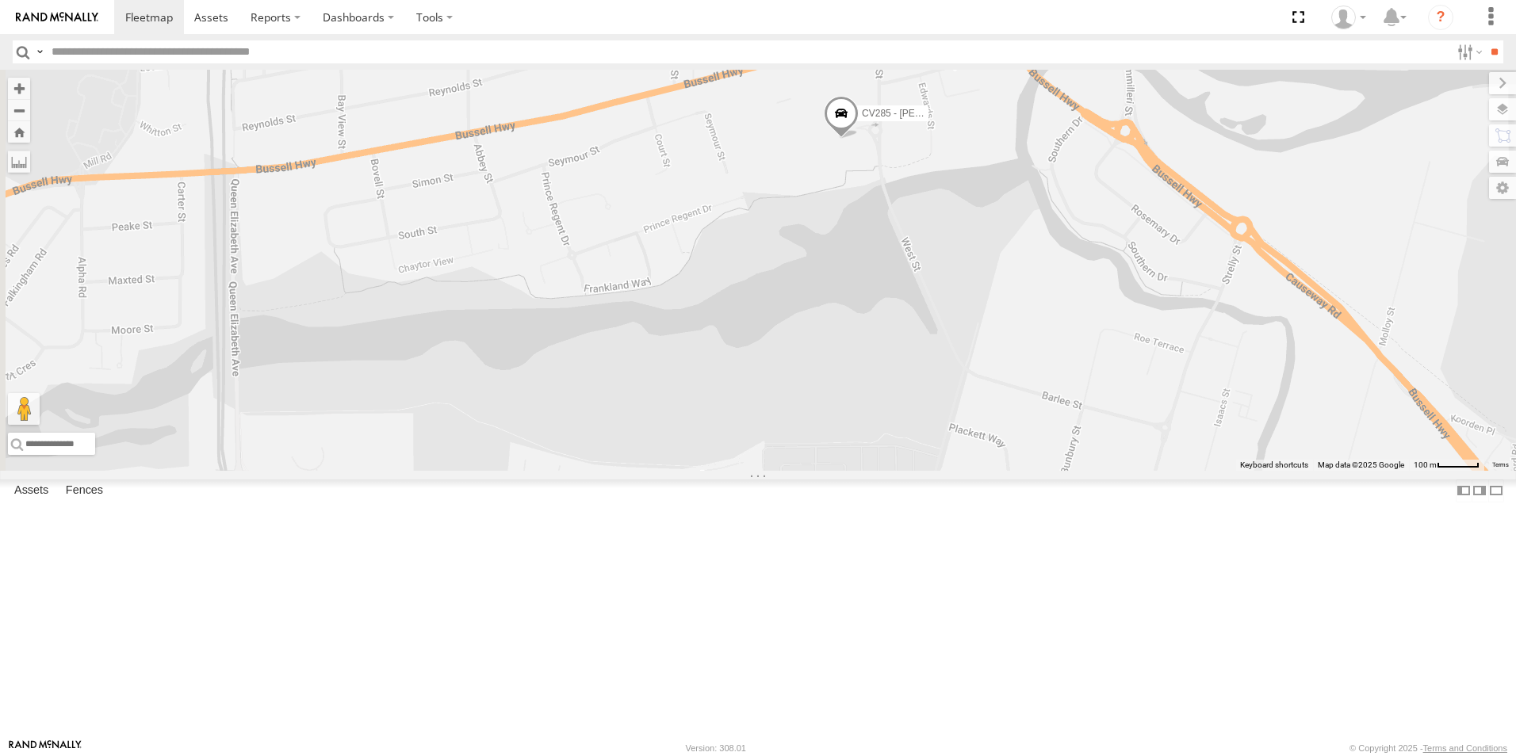
drag, startPoint x: 632, startPoint y: 493, endPoint x: 862, endPoint y: 336, distance: 278.4
click at [862, 336] on div "CV310 - [PERSON_NAME] CV295 - [PERSON_NAME] GD011 CV335 - [PERSON_NAME] SST001 …" at bounding box center [758, 270] width 1516 height 401
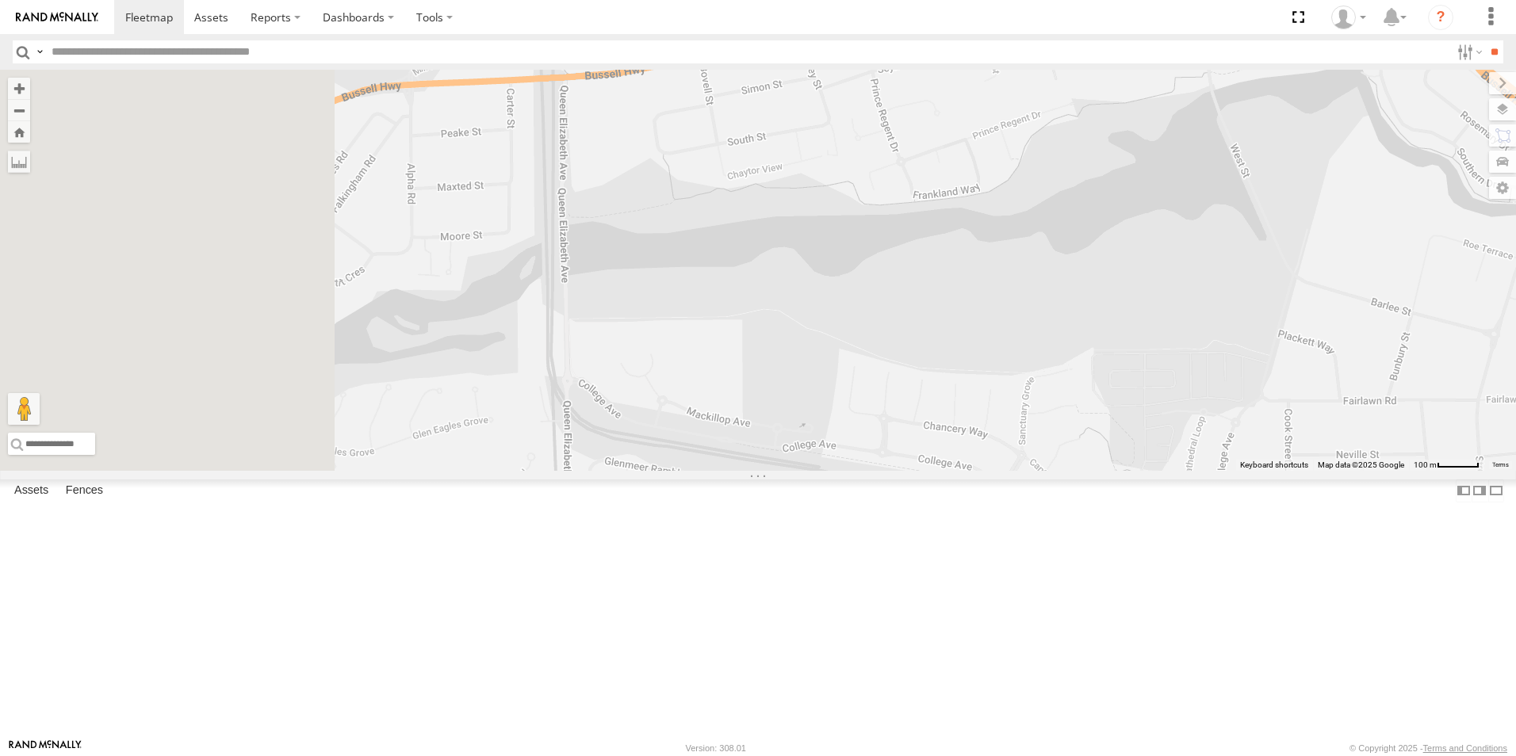
drag, startPoint x: 617, startPoint y: 419, endPoint x: 930, endPoint y: 366, distance: 317.5
click at [930, 366] on div "CV310 - [PERSON_NAME] CV295 - [PERSON_NAME] GD011 CV335 - [PERSON_NAME] SST001 …" at bounding box center [758, 270] width 1516 height 401
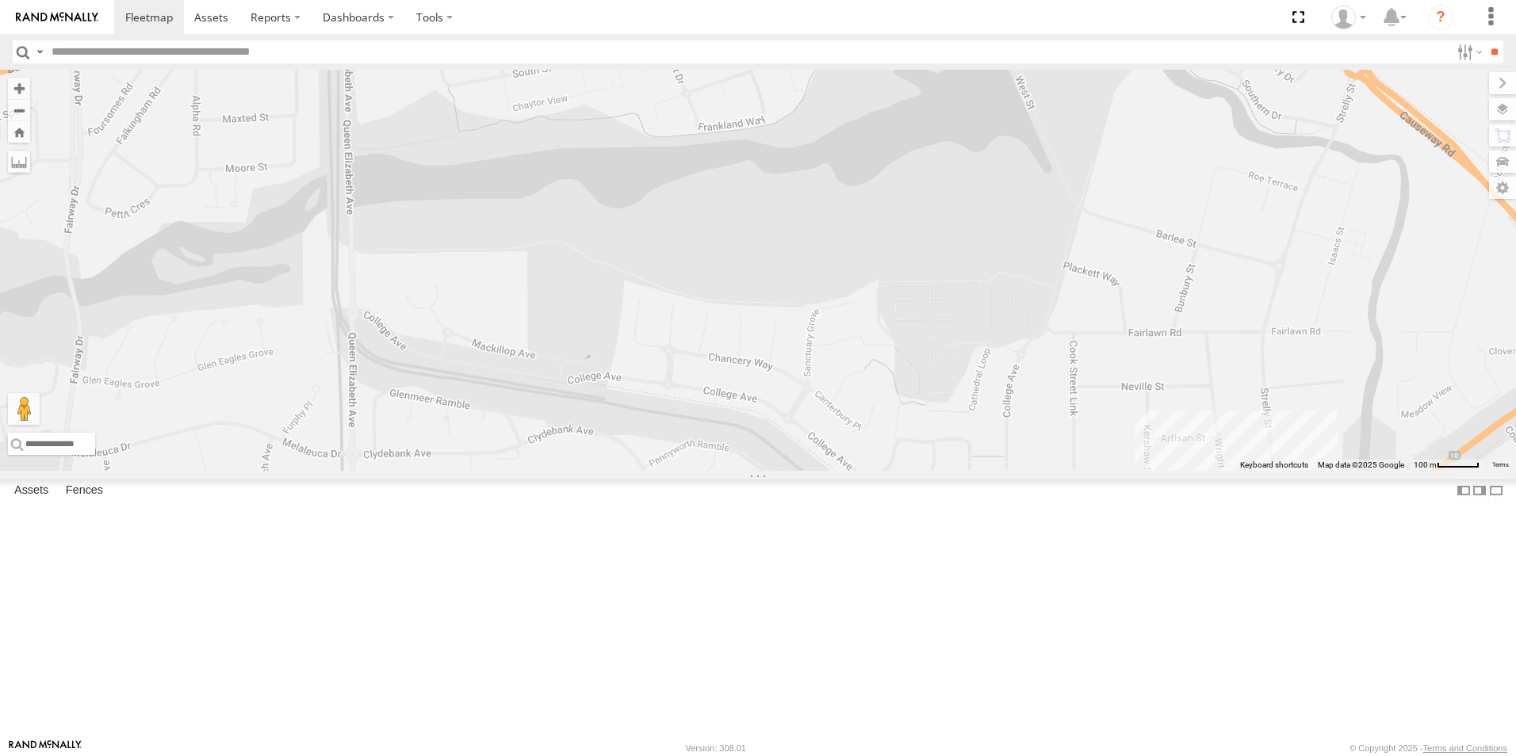
drag, startPoint x: 1016, startPoint y: 481, endPoint x: 791, endPoint y: 419, distance: 232.9
click at [791, 419] on div "CV310 - [PERSON_NAME] CV295 - [PERSON_NAME] GD011 CV335 - [PERSON_NAME] SST001 …" at bounding box center [758, 270] width 1516 height 401
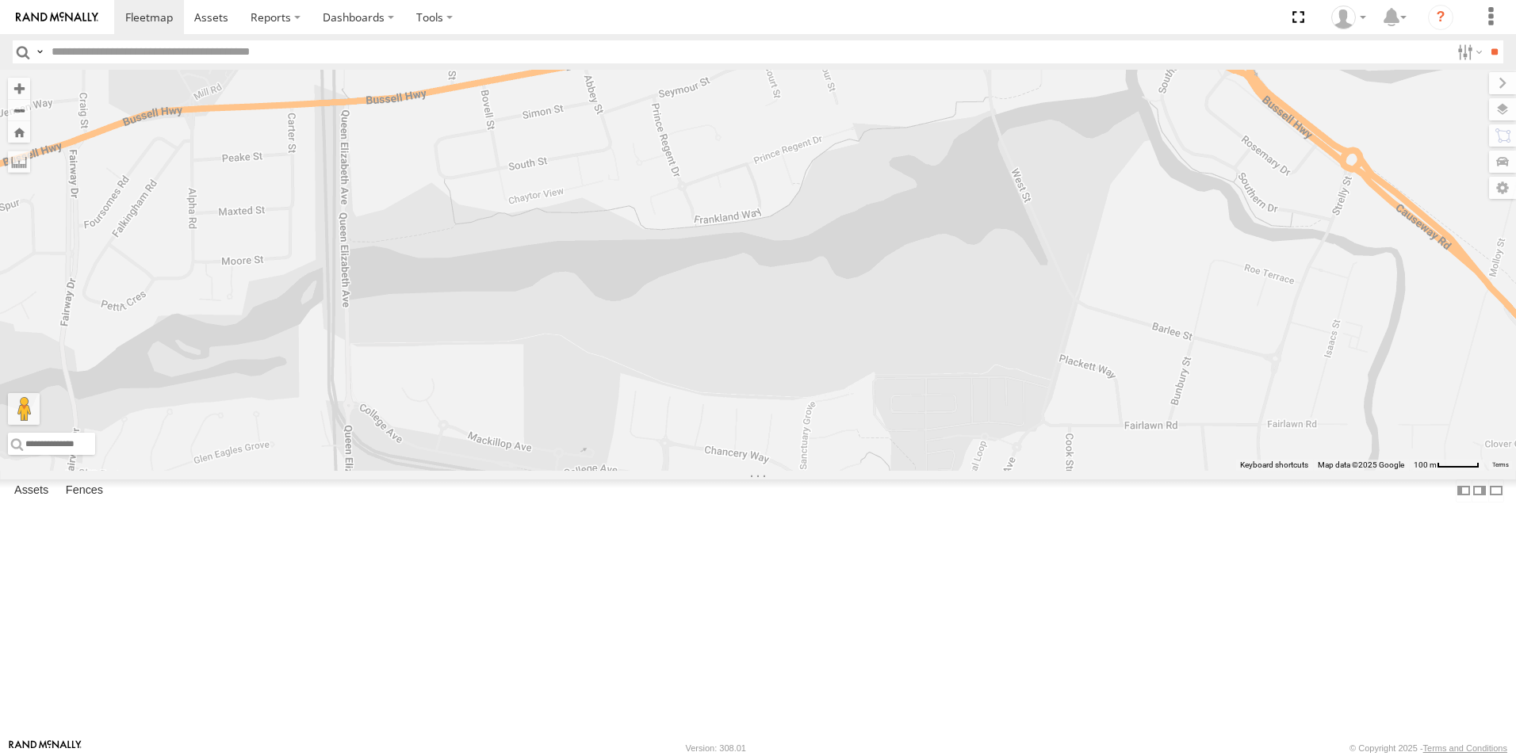
drag, startPoint x: 786, startPoint y: 484, endPoint x: 786, endPoint y: 521, distance: 37.3
click at [786, 471] on div "CV310 - [PERSON_NAME] CV295 - [PERSON_NAME] GD011 CV335 - [PERSON_NAME] SST001 …" at bounding box center [758, 270] width 1516 height 401
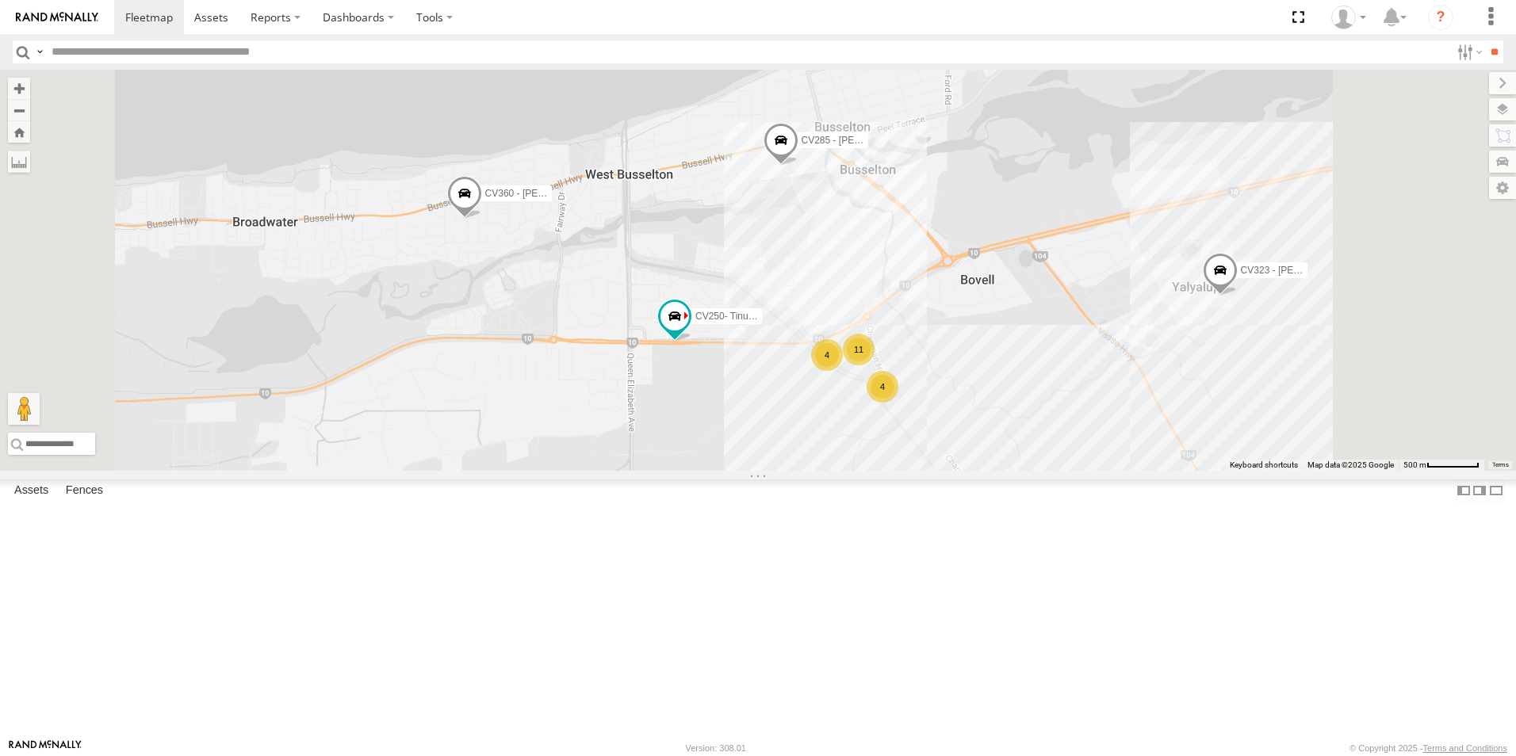
drag, startPoint x: 1001, startPoint y: 291, endPoint x: 978, endPoint y: 335, distance: 49.3
click at [978, 335] on div "CV250- Tinus Spangeberg CV360 - [PERSON_NAME] CV285 - [PERSON_NAME] 4 11 4 CV32…" at bounding box center [758, 270] width 1516 height 401
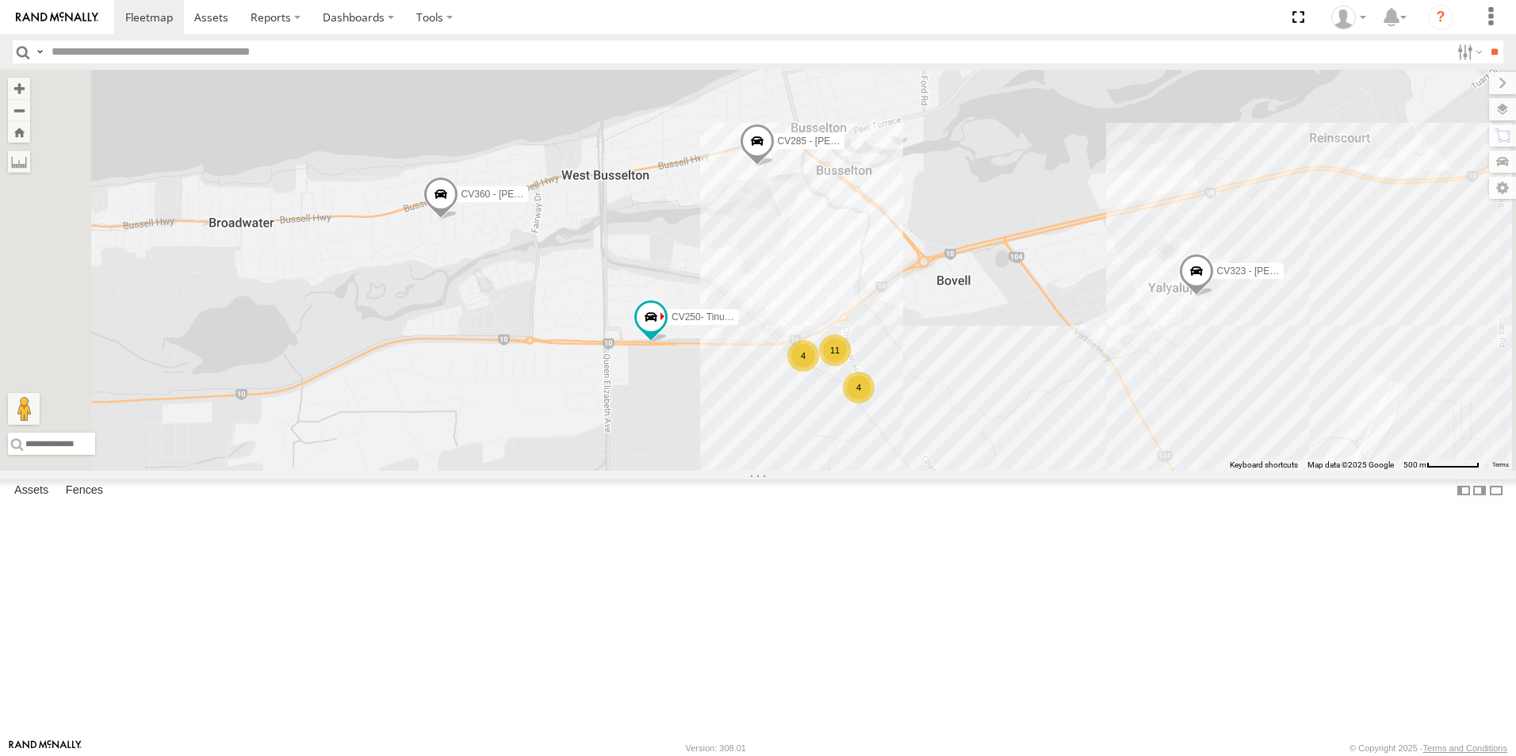
drag, startPoint x: 935, startPoint y: 354, endPoint x: 909, endPoint y: 355, distance: 26.2
click at [909, 355] on div "CV250- Tinus Spangeberg CV360 - [PERSON_NAME] CV285 - [PERSON_NAME] 4 11 4 CV32…" at bounding box center [758, 270] width 1516 height 401
